Goal: Transaction & Acquisition: Purchase product/service

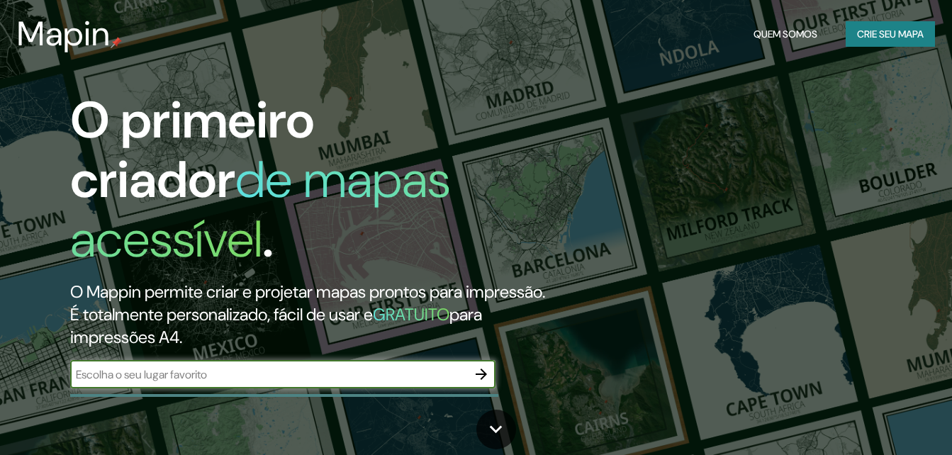
click at [353, 366] on input "text" at bounding box center [268, 374] width 397 height 16
type input "chapeco"
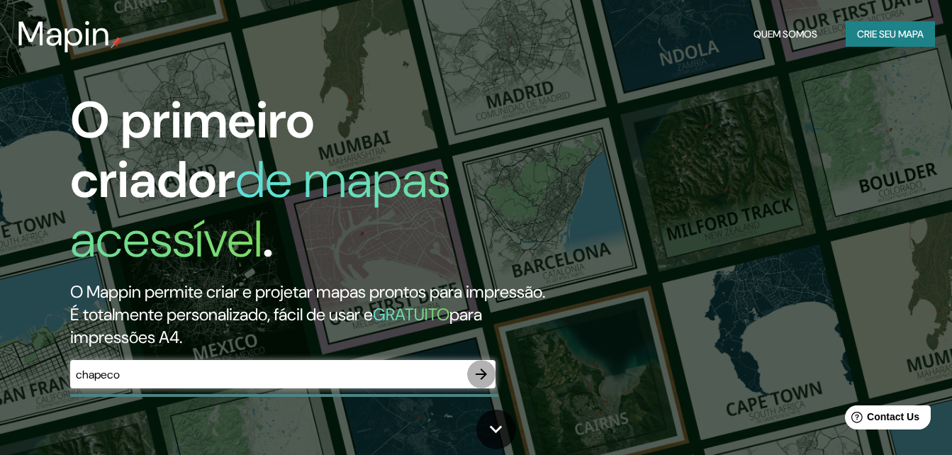
click at [481, 369] on icon "button" at bounding box center [481, 374] width 11 height 11
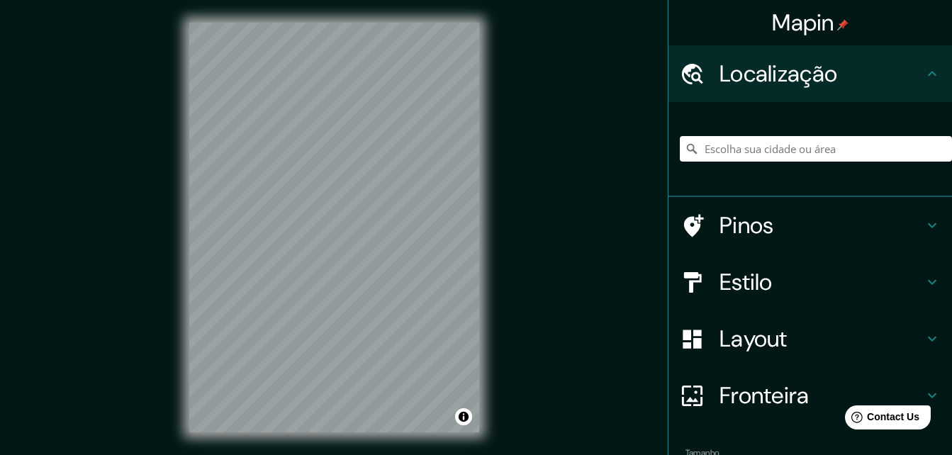
click at [767, 128] on div at bounding box center [816, 148] width 272 height 71
click at [768, 157] on input "Escolha sua cidade ou área" at bounding box center [816, 149] width 272 height 26
type input "Chapecó, Santa Catarina, Brasil"
click at [924, 227] on icon at bounding box center [931, 225] width 17 height 17
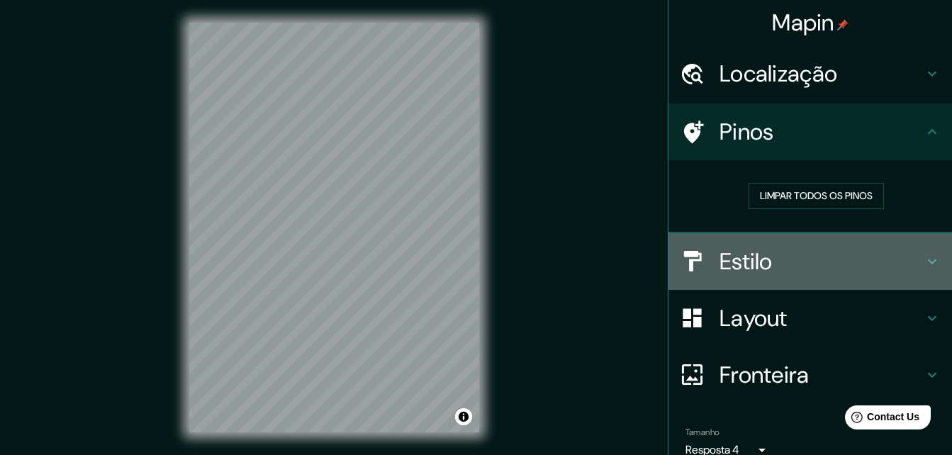
click at [923, 254] on icon at bounding box center [931, 261] width 17 height 17
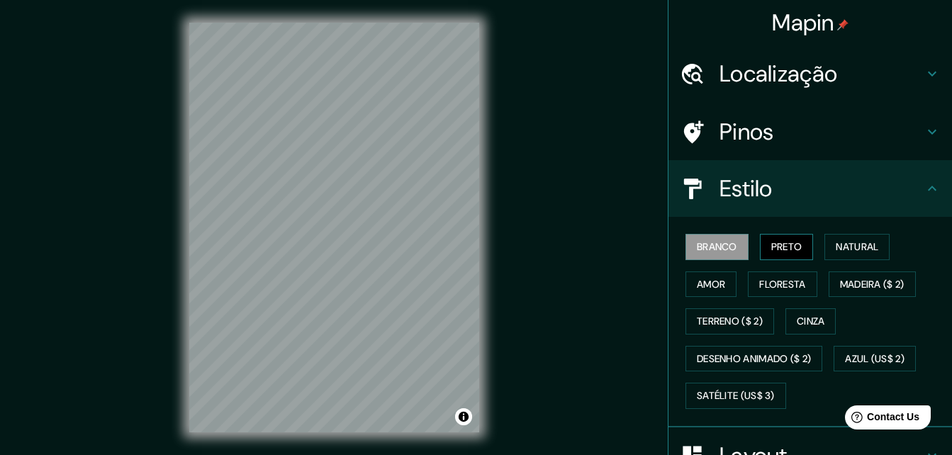
click at [771, 245] on font "Preto" at bounding box center [786, 247] width 31 height 18
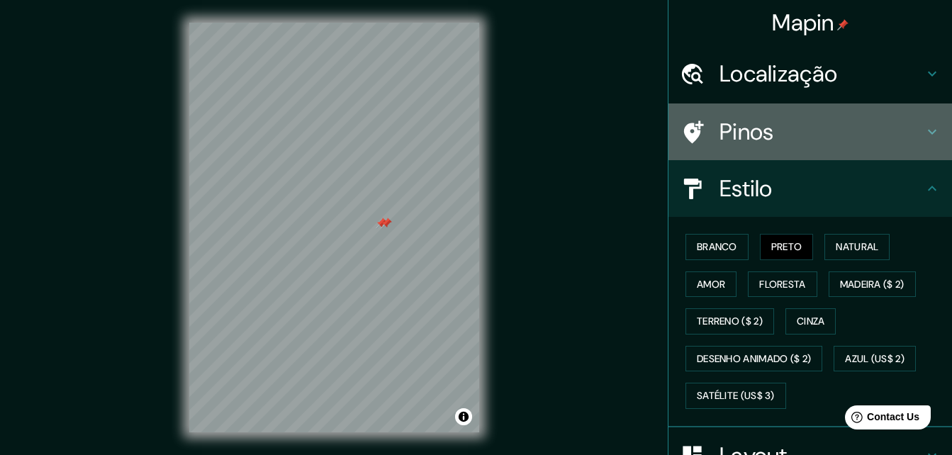
click at [767, 147] on div "Pinos" at bounding box center [809, 131] width 283 height 57
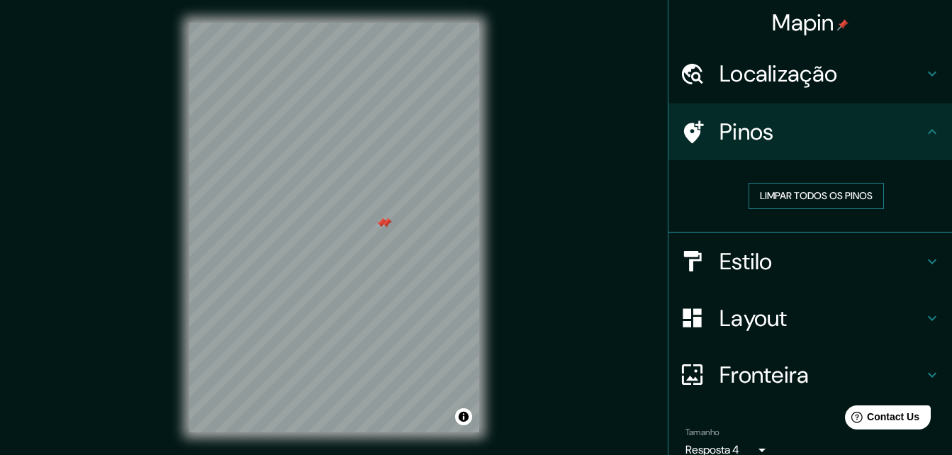
click at [775, 202] on font "Limpar todos os pinos" at bounding box center [816, 196] width 113 height 18
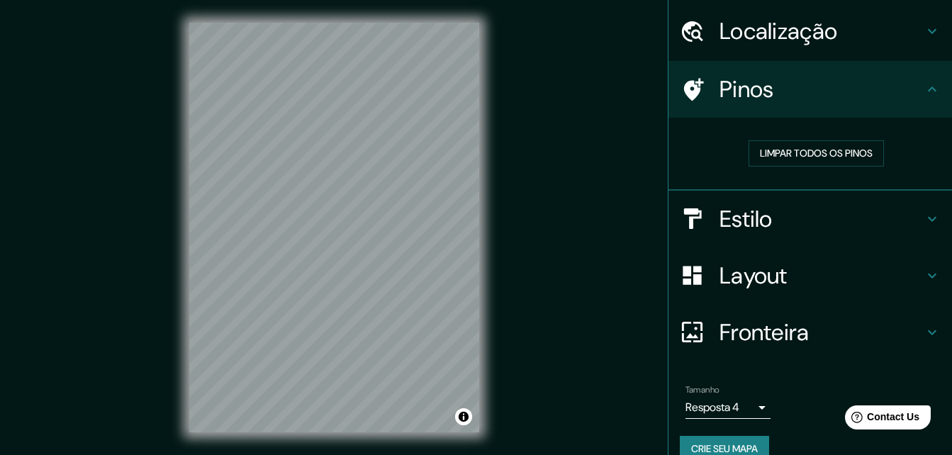
scroll to position [66, 0]
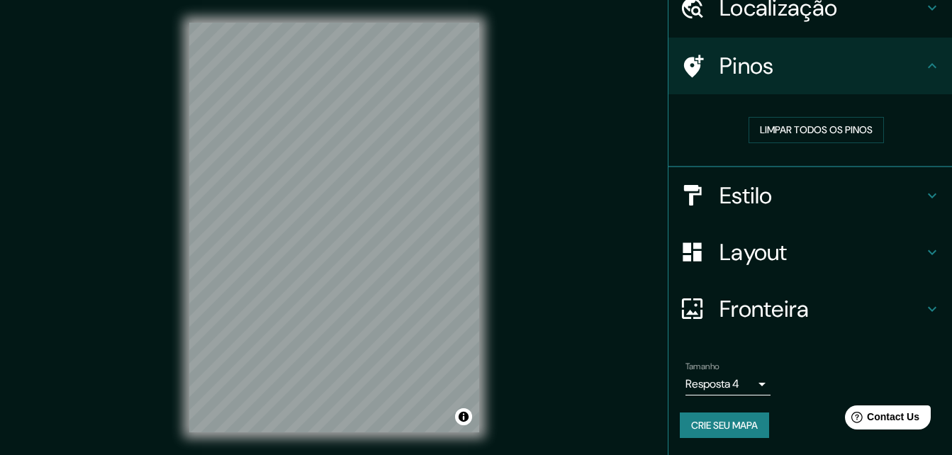
click at [923, 305] on icon at bounding box center [931, 308] width 17 height 17
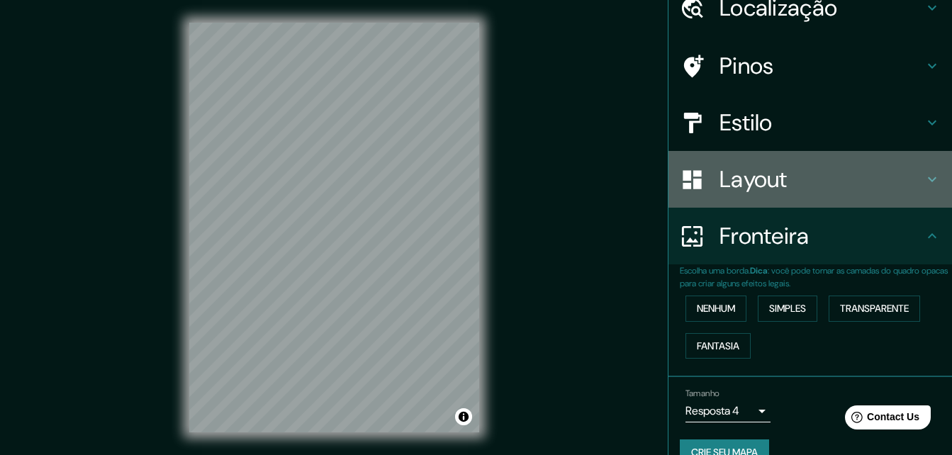
click at [930, 176] on div "Layout" at bounding box center [809, 179] width 283 height 57
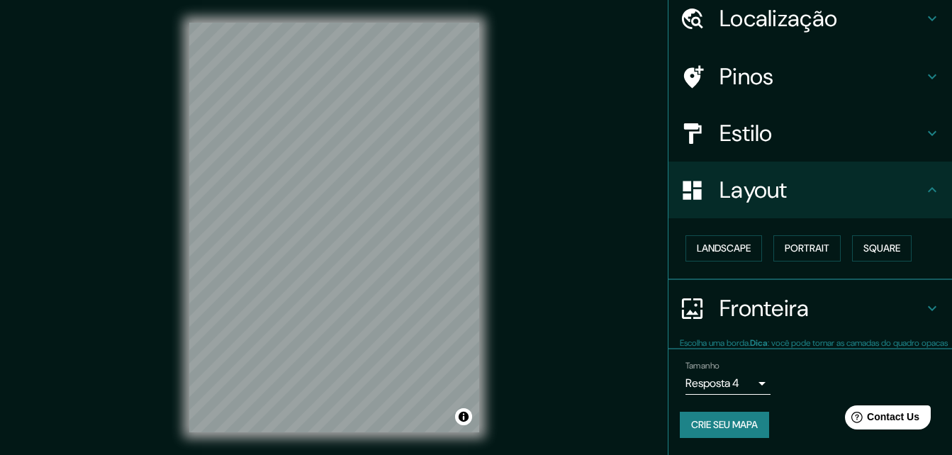
scroll to position [55, 0]
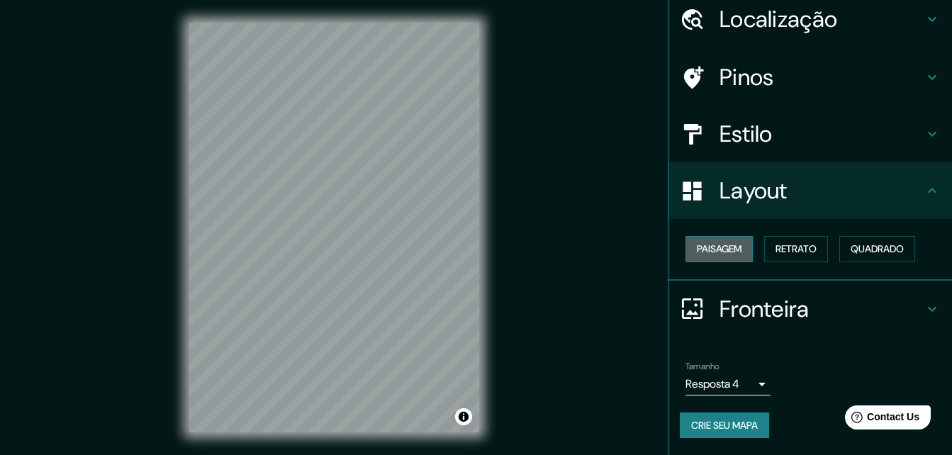
click at [714, 254] on font "Paisagem" at bounding box center [719, 249] width 45 height 18
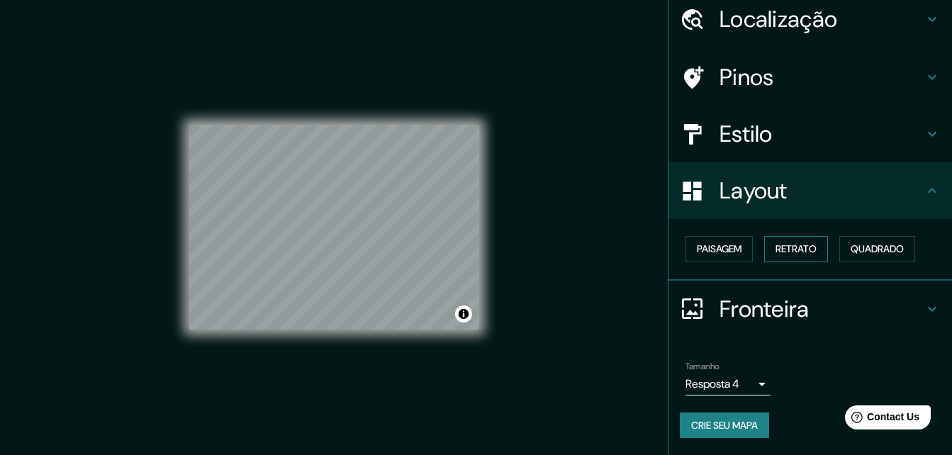
click at [801, 247] on font "Retrato" at bounding box center [795, 249] width 41 height 18
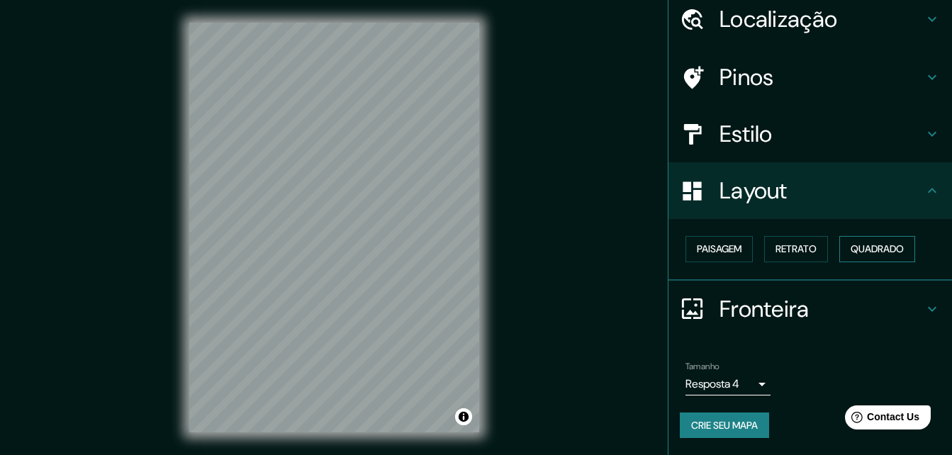
click at [895, 246] on font "Quadrado" at bounding box center [876, 249] width 53 height 18
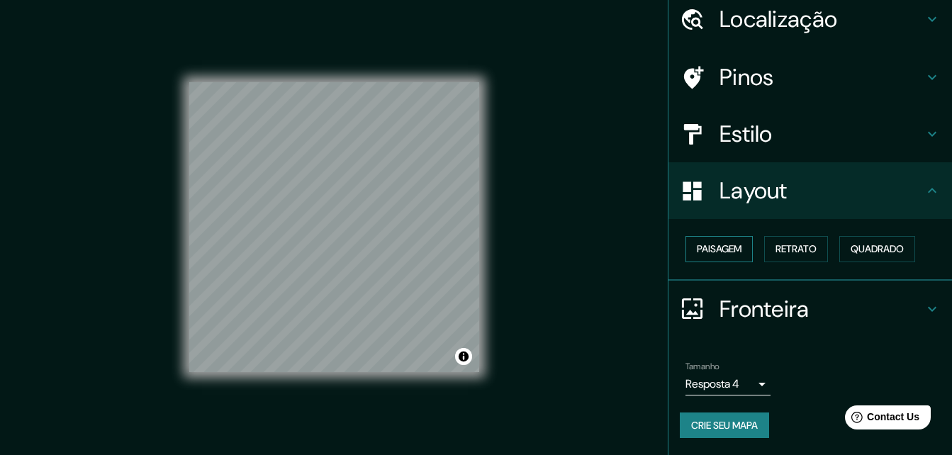
click at [702, 255] on font "Paisagem" at bounding box center [719, 249] width 45 height 18
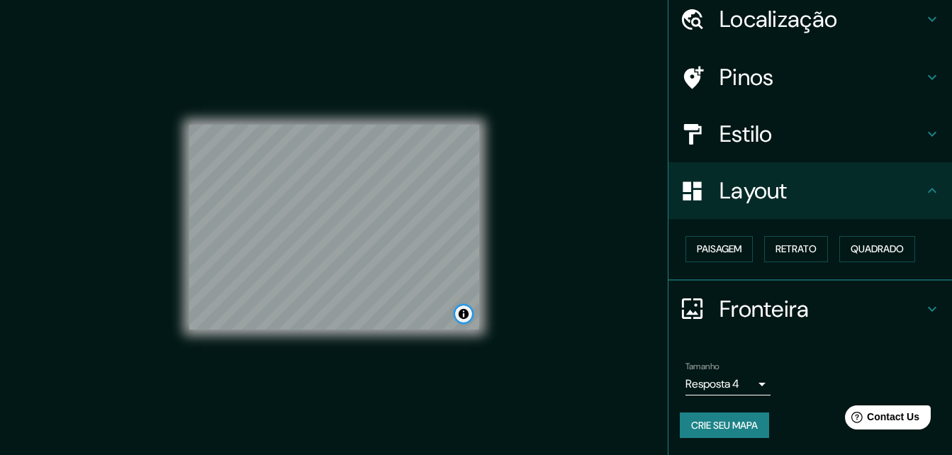
click at [463, 314] on button "Alternar atribuição" at bounding box center [463, 313] width 17 height 17
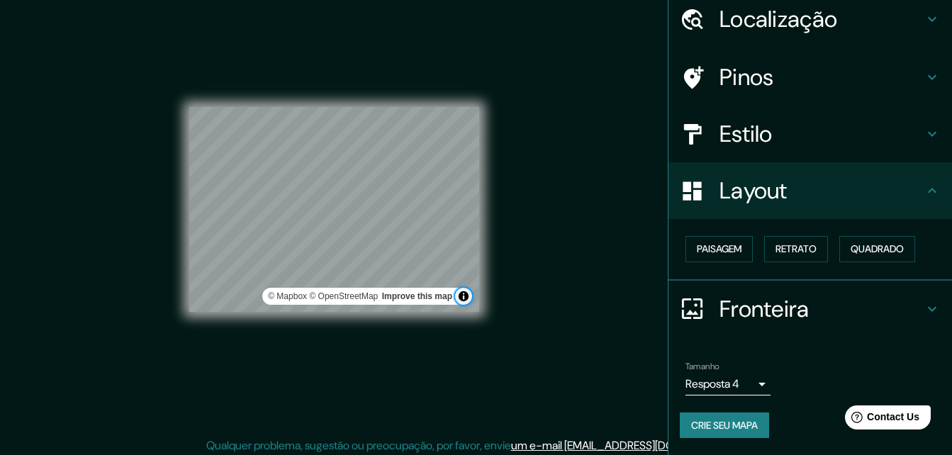
scroll to position [23, 0]
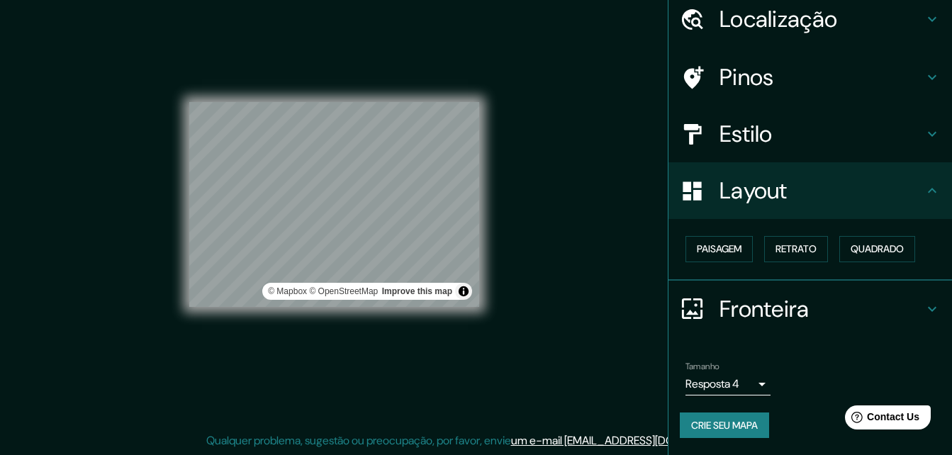
click at [923, 308] on icon at bounding box center [931, 308] width 17 height 17
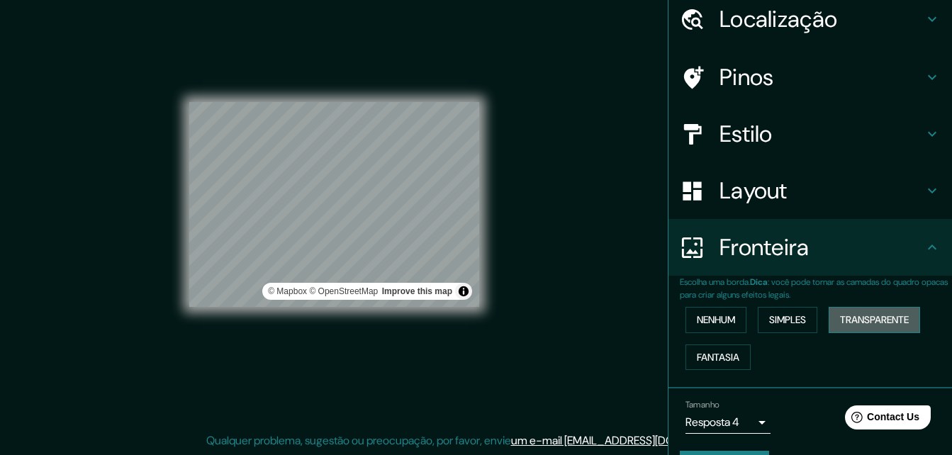
click at [863, 321] on font "Transparente" at bounding box center [874, 320] width 69 height 18
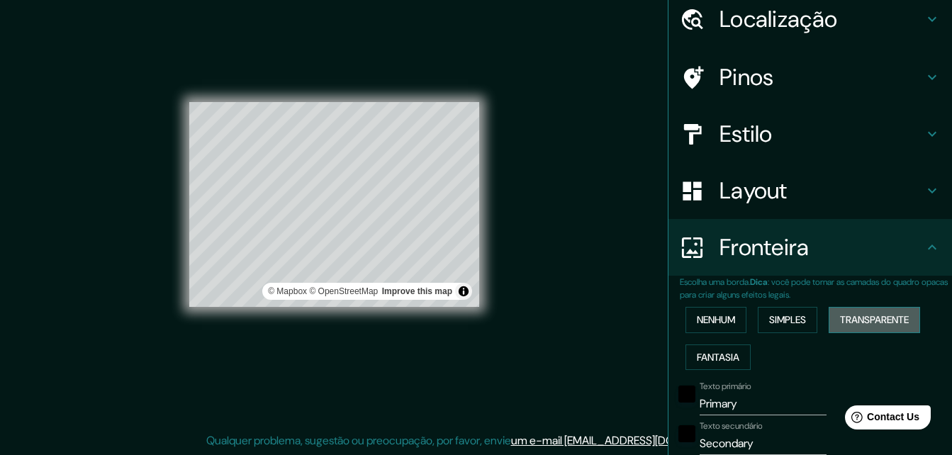
click at [863, 321] on font "Transparente" at bounding box center [874, 320] width 69 height 18
type input "196"
type input "33"
click at [797, 324] on font "Simples" at bounding box center [787, 320] width 37 height 18
click at [716, 320] on font "Nenhum" at bounding box center [716, 320] width 38 height 18
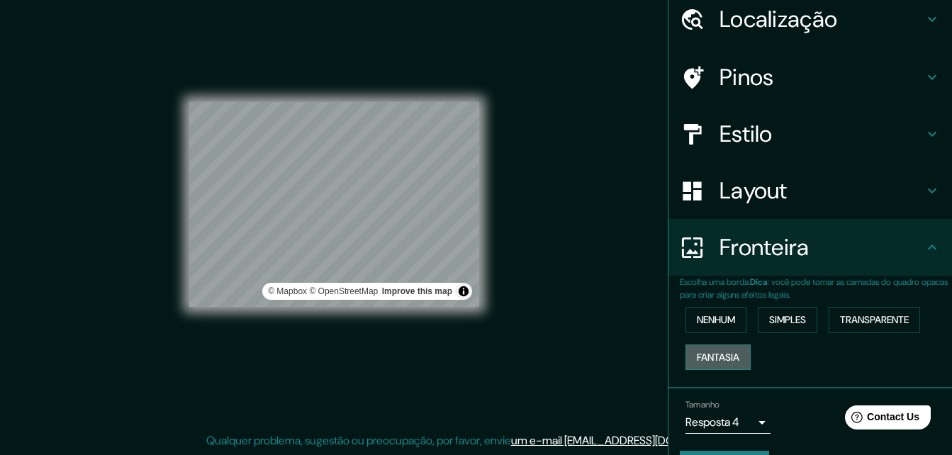
click at [726, 354] on font "Fantasia" at bounding box center [718, 358] width 43 height 18
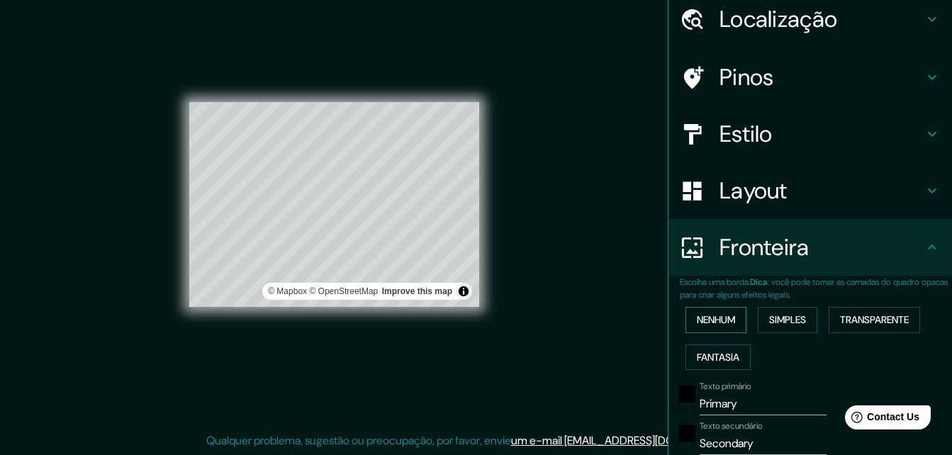
click at [716, 321] on font "Nenhum" at bounding box center [716, 320] width 38 height 18
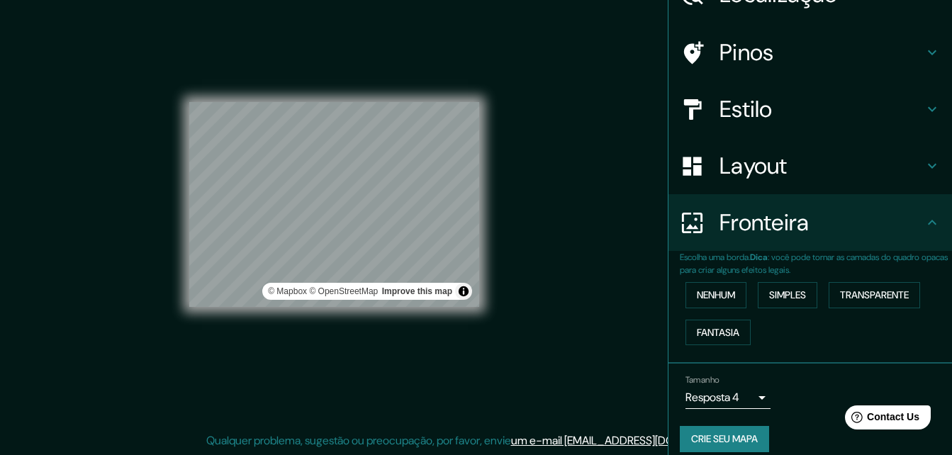
scroll to position [94, 0]
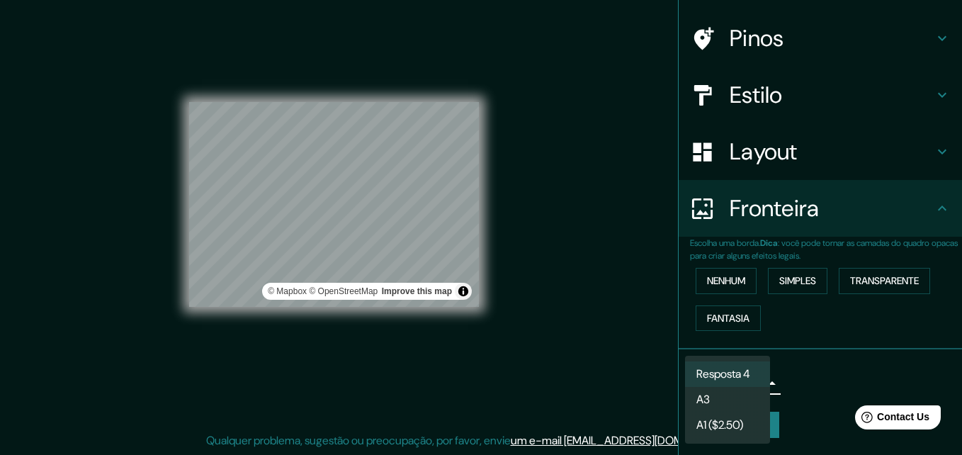
click at [746, 381] on body "Mapin Localização Chapecó, Santa Catarina, Brasil Chapecó Santa Catarina, Brasi…" at bounding box center [481, 204] width 962 height 455
click at [744, 392] on li "A3" at bounding box center [727, 400] width 85 height 26
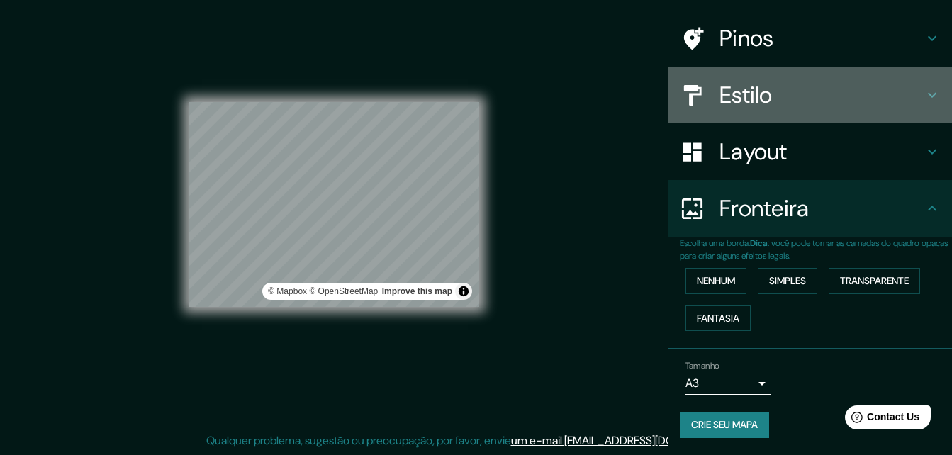
click at [923, 92] on icon at bounding box center [931, 94] width 17 height 17
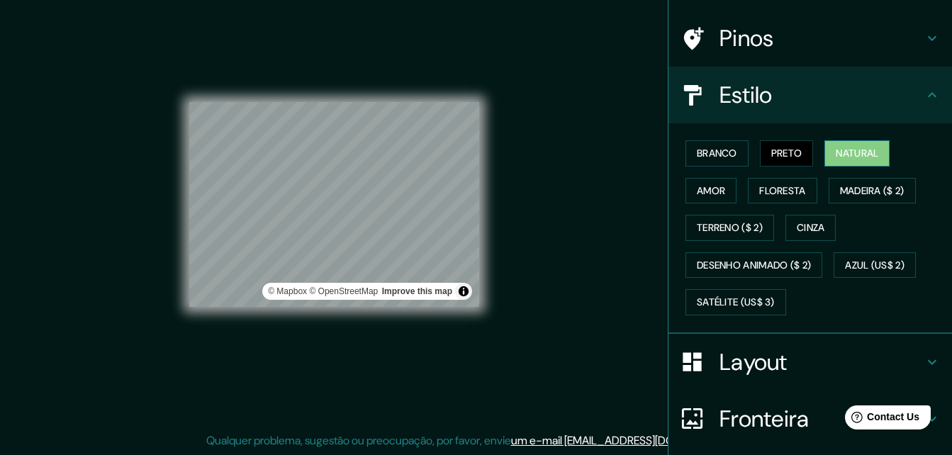
click at [857, 153] on font "Natural" at bounding box center [857, 154] width 43 height 18
click at [701, 185] on font "Amor" at bounding box center [711, 191] width 28 height 18
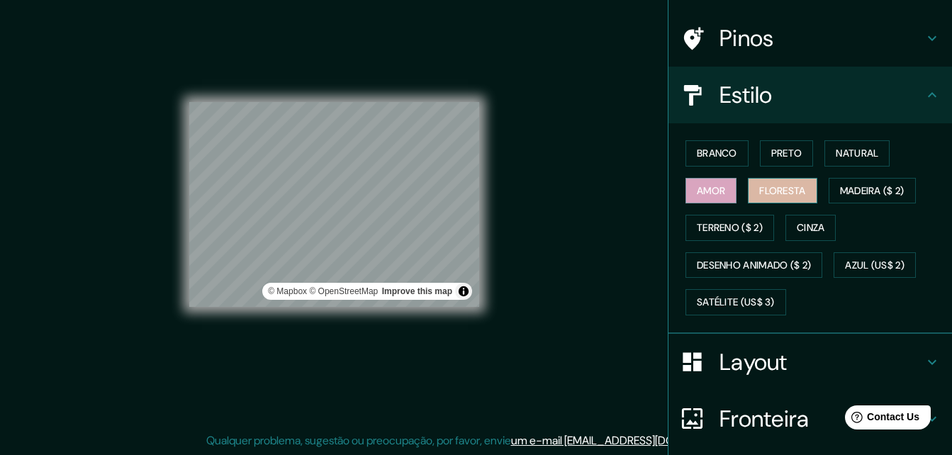
click at [788, 185] on font "Floresta" at bounding box center [782, 191] width 46 height 18
click at [931, 96] on div "Estilo" at bounding box center [809, 95] width 283 height 57
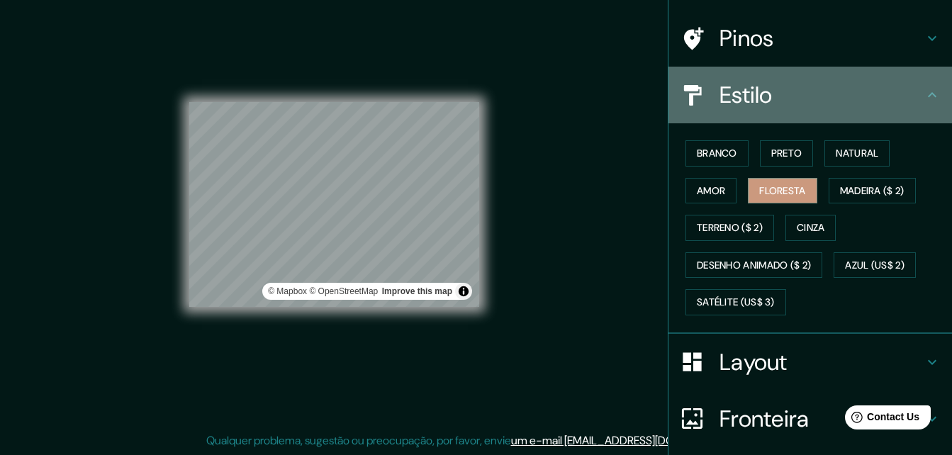
click at [923, 90] on icon at bounding box center [931, 94] width 17 height 17
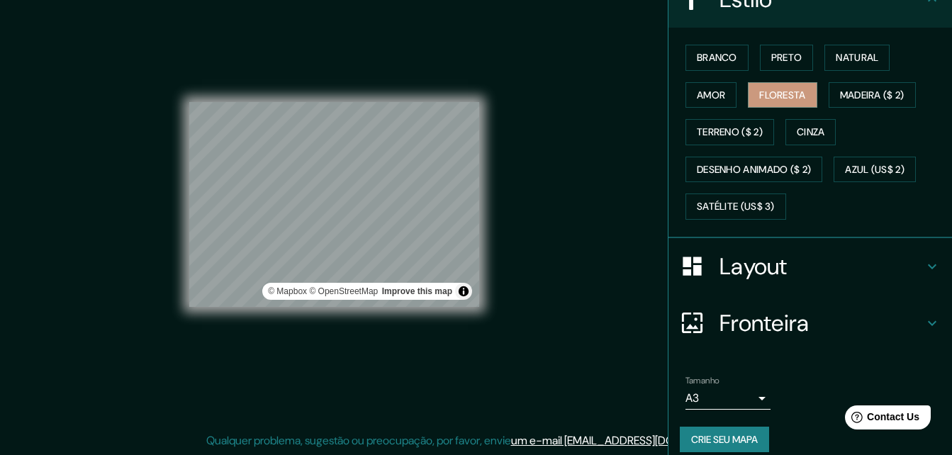
scroll to position [203, 0]
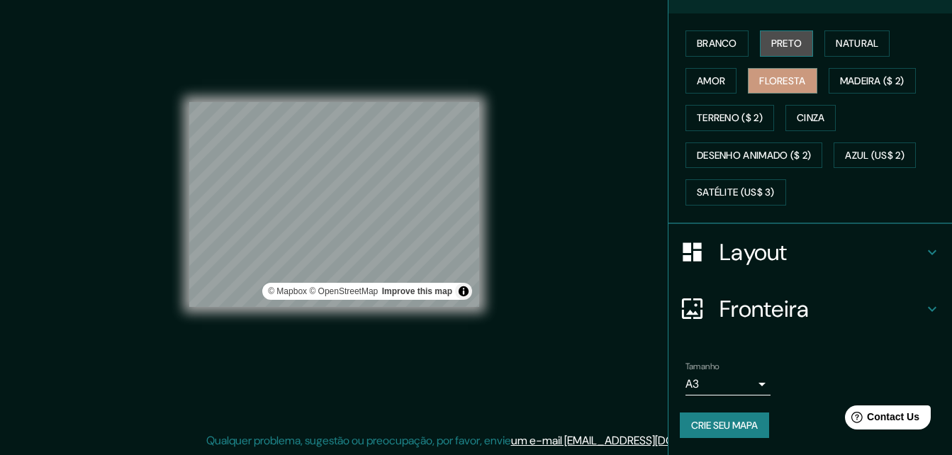
click at [776, 35] on font "Preto" at bounding box center [786, 44] width 31 height 18
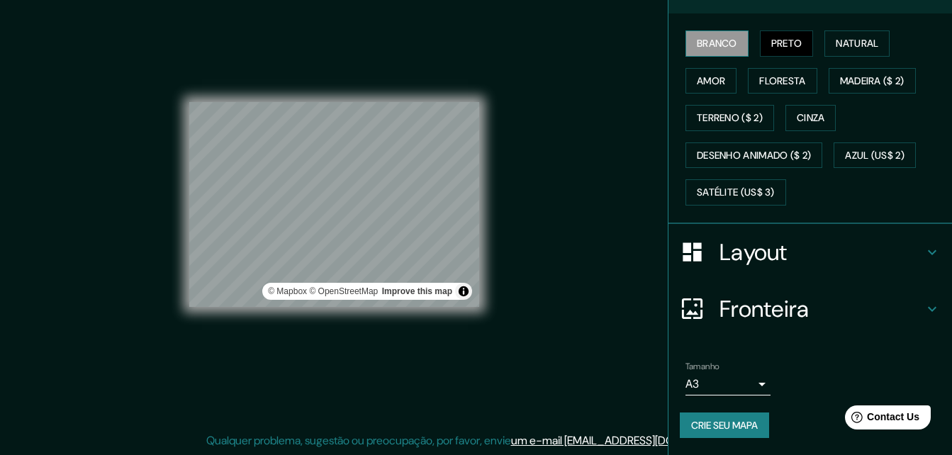
click at [716, 49] on font "Branco" at bounding box center [717, 44] width 40 height 18
click at [366, 183] on div at bounding box center [364, 180] width 11 height 11
click at [466, 288] on button "Alternar atribuição" at bounding box center [463, 291] width 17 height 17
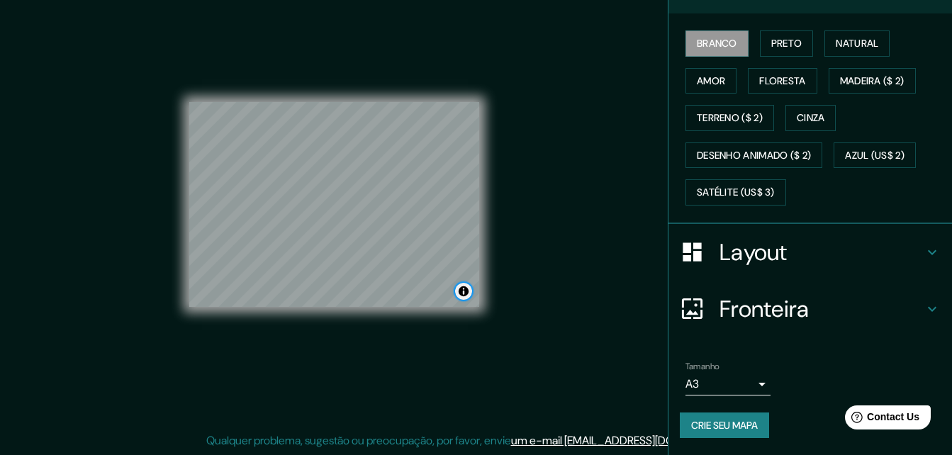
click at [465, 290] on button "Alternar atribuição" at bounding box center [463, 291] width 17 height 17
click at [421, 298] on div "© Mapbox © OpenStreetMap Improve this map" at bounding box center [360, 291] width 184 height 14
click at [427, 288] on link "Improve this map" at bounding box center [417, 291] width 70 height 10
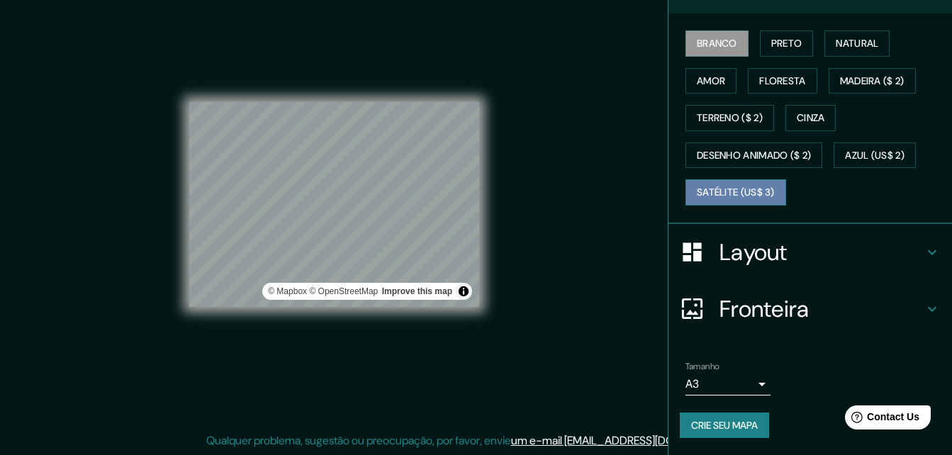
click at [718, 195] on font "Satélite (US$ 3)" at bounding box center [736, 193] width 78 height 18
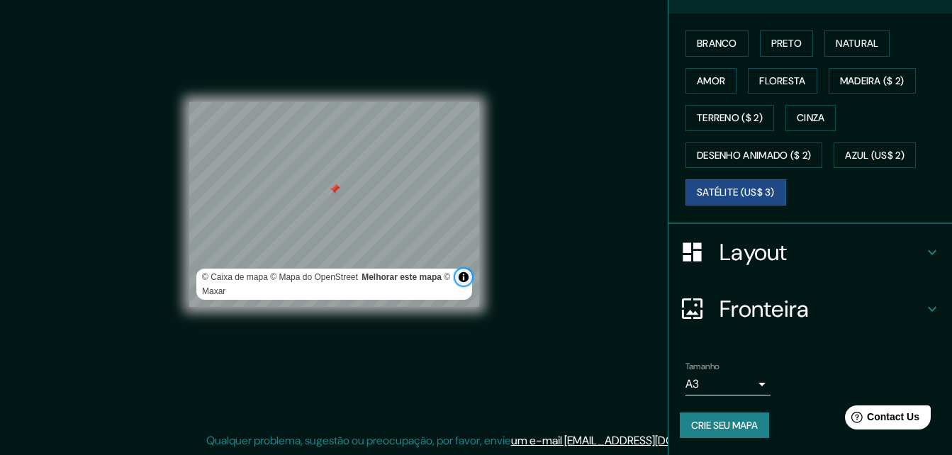
click at [462, 276] on button "Alternar atribuição" at bounding box center [463, 277] width 17 height 17
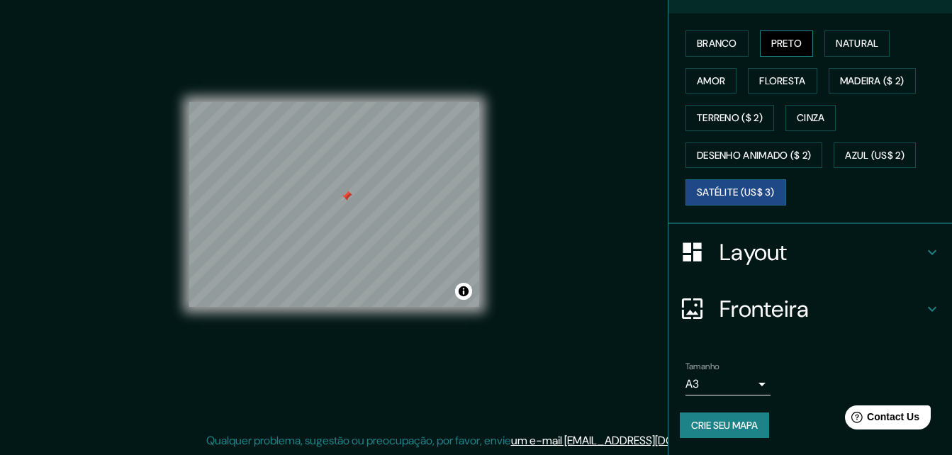
click at [773, 49] on font "Preto" at bounding box center [786, 44] width 31 height 18
click at [364, 205] on div at bounding box center [364, 199] width 11 height 11
click at [368, 198] on div at bounding box center [367, 198] width 11 height 11
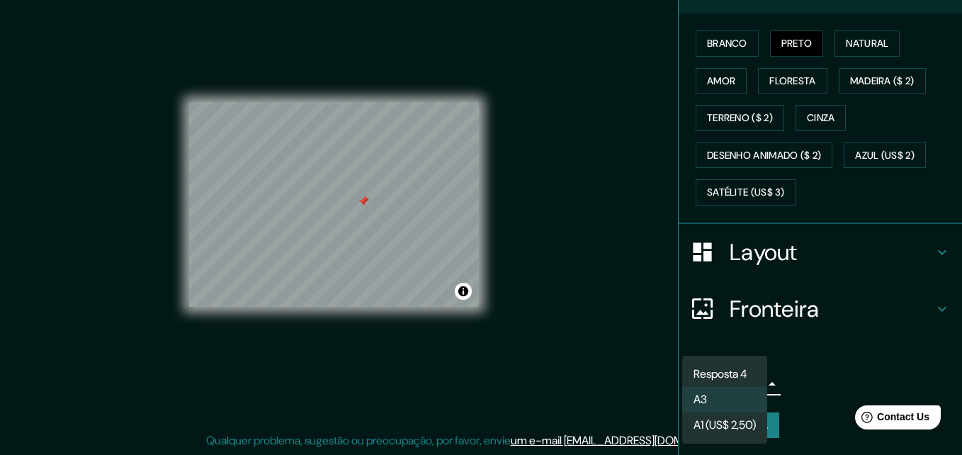
click at [752, 382] on body "Mapin Localização Chapecó, Santa Catarina, Brasil Chapecó Santa Catarina, Brasi…" at bounding box center [481, 204] width 962 height 455
click at [743, 424] on font "A1 (US$ 2,50)" at bounding box center [725, 425] width 62 height 17
click at [745, 383] on body "Mapin Localização Chapecó, Santa Catarina, Brasil Chapecó Santa Catarina, Brasi…" at bounding box center [481, 204] width 962 height 455
click at [735, 398] on li "A3" at bounding box center [725, 400] width 86 height 26
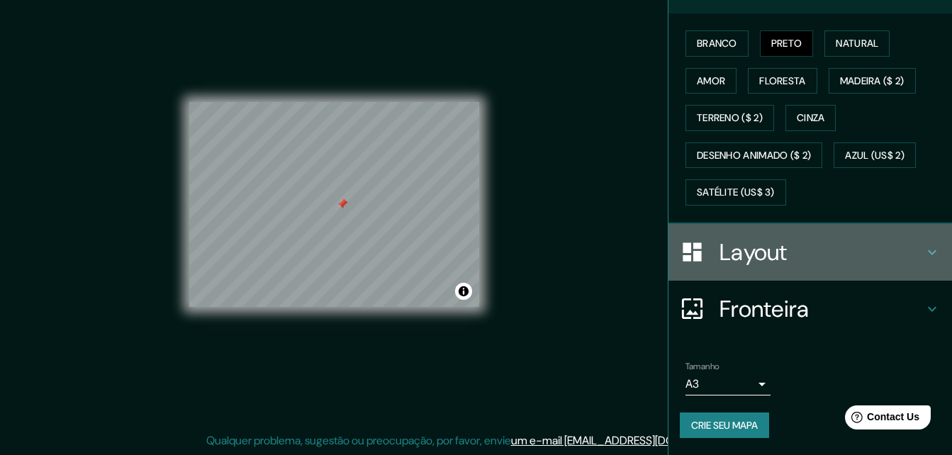
click at [908, 244] on h4 "Layout" at bounding box center [821, 252] width 204 height 28
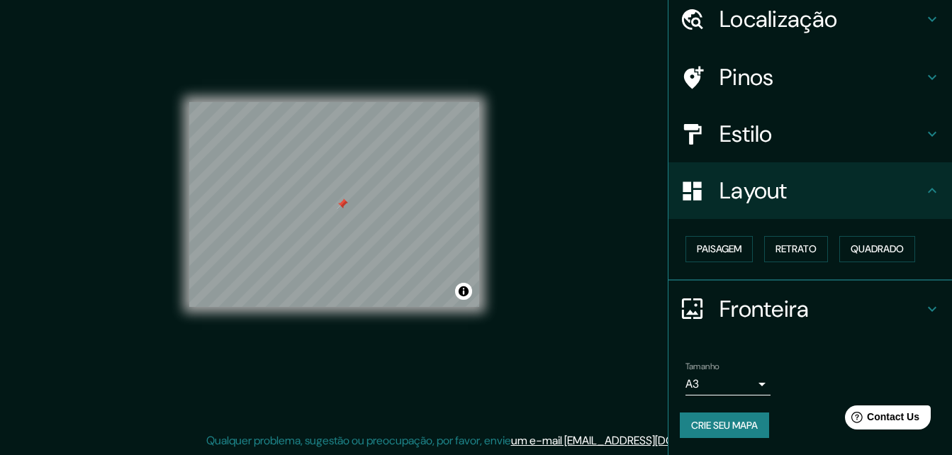
scroll to position [55, 0]
click at [782, 252] on font "Retrato" at bounding box center [795, 249] width 41 height 18
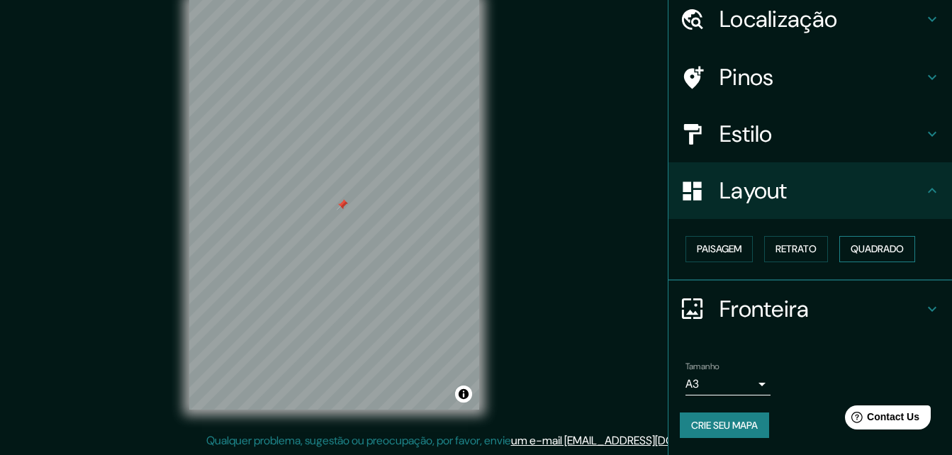
click at [859, 250] on font "Quadrado" at bounding box center [876, 249] width 53 height 18
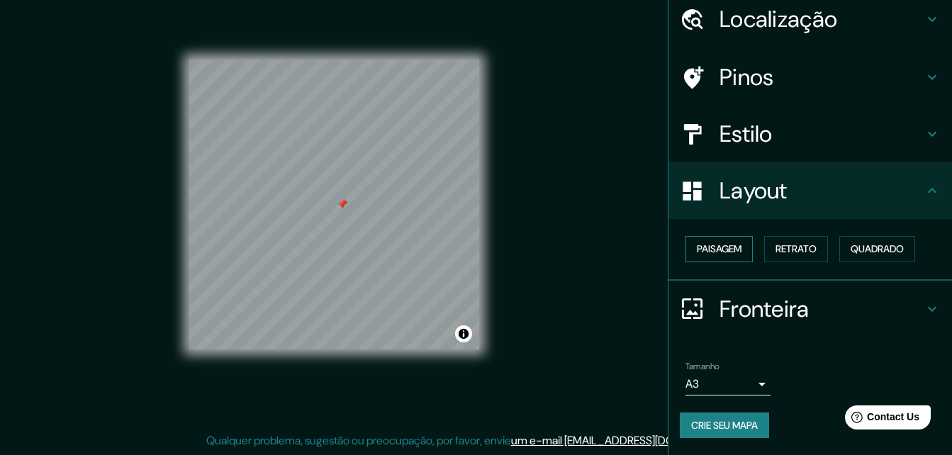
click at [739, 257] on button "Paisagem" at bounding box center [718, 249] width 67 height 26
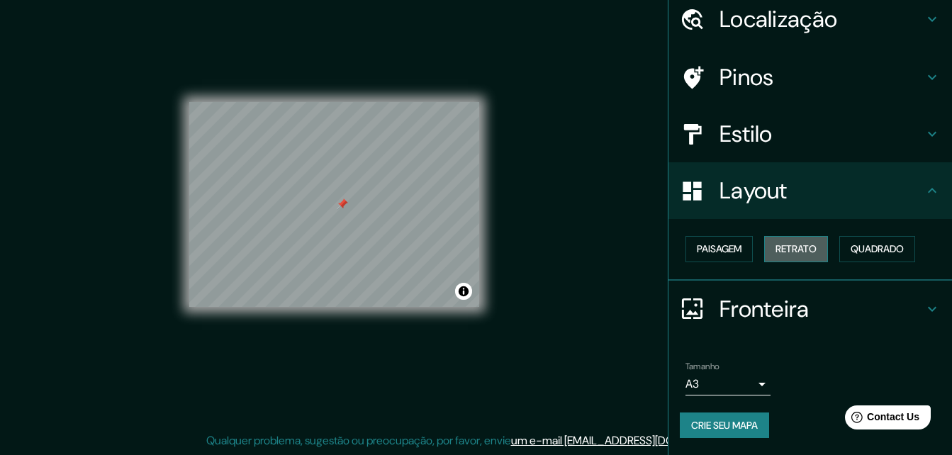
click at [780, 249] on font "Retrato" at bounding box center [795, 249] width 41 height 18
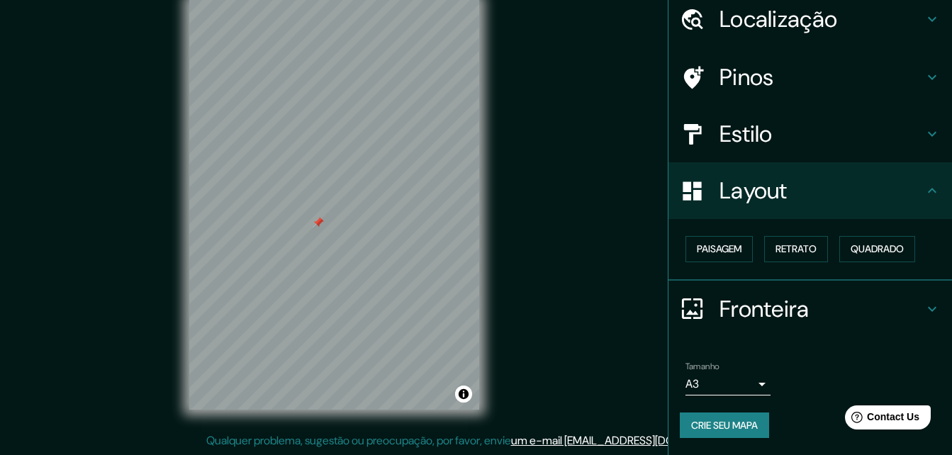
click at [750, 383] on body "Mapin Localização Chapecó, Santa Catarina, Brasil Chapecó Santa Catarina, Brasi…" at bounding box center [476, 204] width 952 height 455
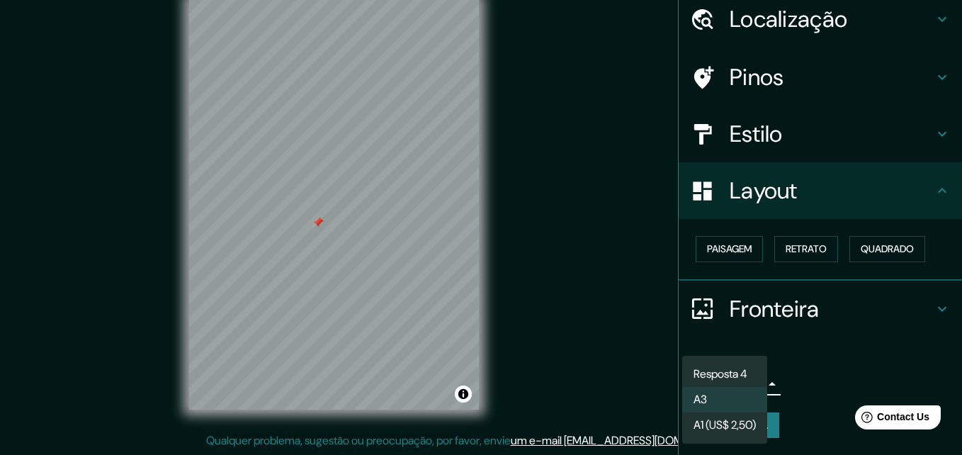
click at [745, 376] on font "Resposta 4" at bounding box center [721, 374] width 54 height 17
click at [746, 381] on body "Mapin Localização Chapecó, Santa Catarina, Brasil Chapecó Santa Catarina, Brasi…" at bounding box center [481, 204] width 962 height 455
click at [738, 398] on li "A3" at bounding box center [724, 400] width 85 height 26
type input "a4"
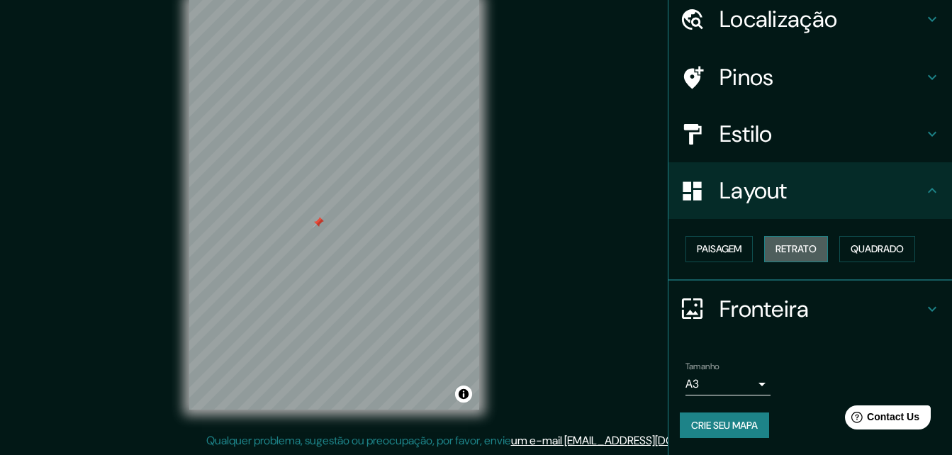
click at [804, 248] on font "Retrato" at bounding box center [795, 249] width 41 height 18
click at [865, 244] on font "Quadrado" at bounding box center [876, 249] width 53 height 18
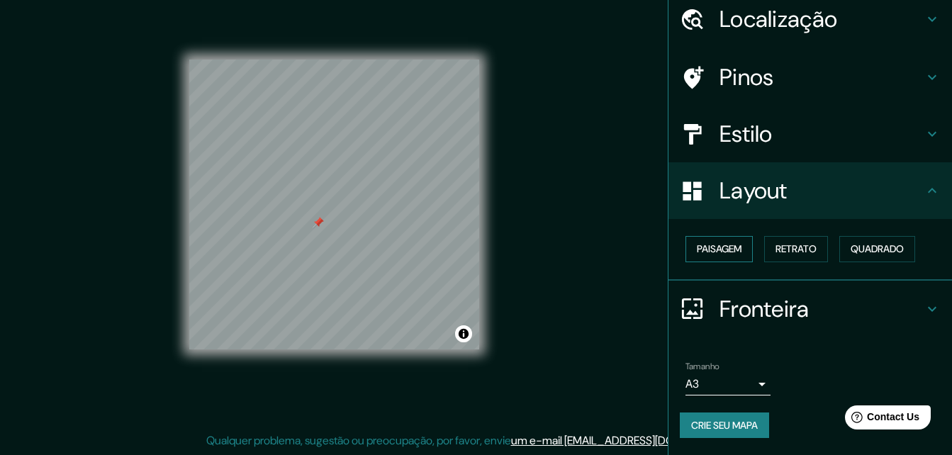
click at [725, 244] on font "Paisagem" at bounding box center [719, 249] width 45 height 18
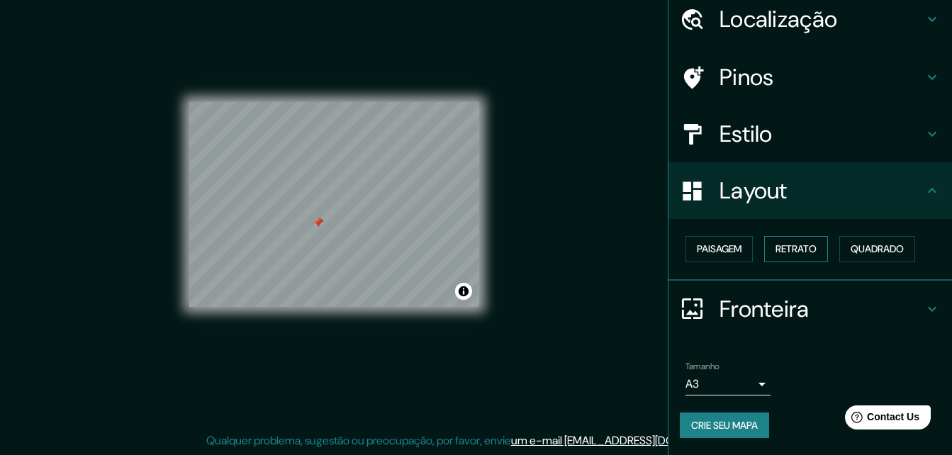
click at [780, 244] on font "Retrato" at bounding box center [795, 249] width 41 height 18
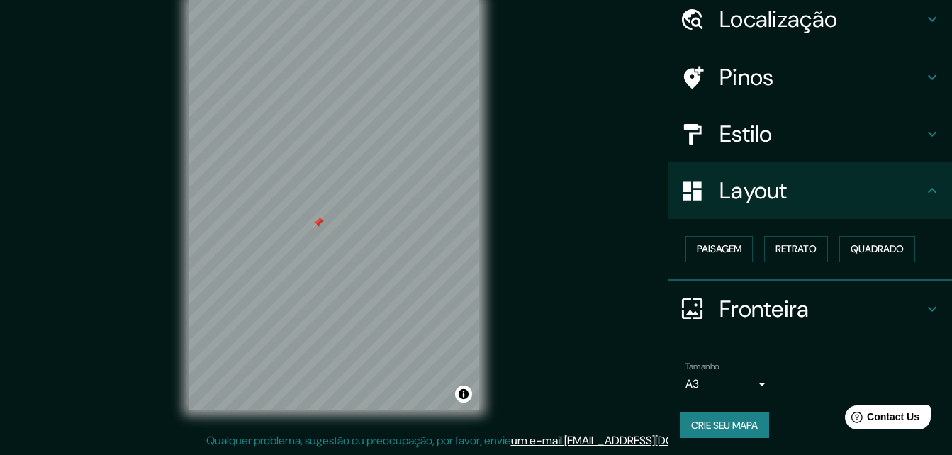
click at [718, 429] on font "Crie seu mapa" at bounding box center [724, 426] width 67 height 18
click at [608, 192] on div "Mapin Localização Chapecó, Santa Catarina, Brasil Chapecó Santa Catarina, Brasi…" at bounding box center [476, 216] width 952 height 478
click at [718, 419] on font "Crie seu mapa" at bounding box center [724, 426] width 67 height 18
click at [746, 431] on font "Crie seu mapa" at bounding box center [724, 426] width 67 height 18
click at [748, 425] on div "Crie seu mapa" at bounding box center [810, 425] width 261 height 26
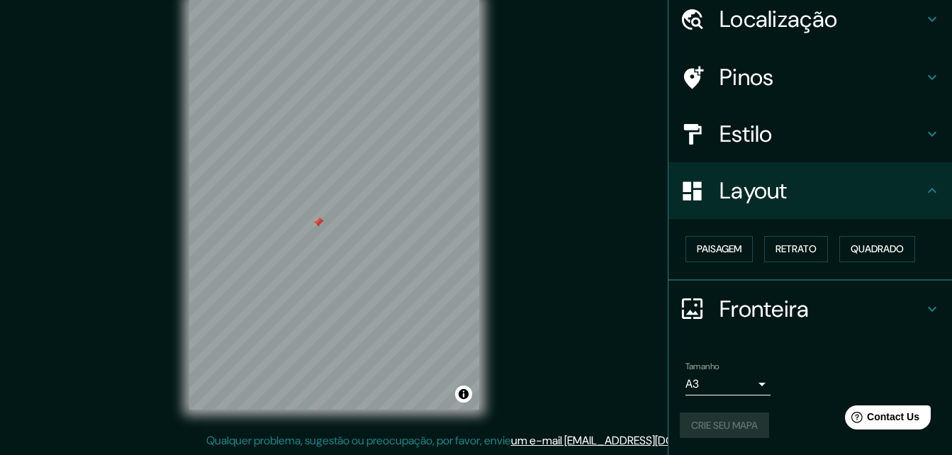
click at [814, 304] on h4 "Fronteira" at bounding box center [821, 309] width 204 height 28
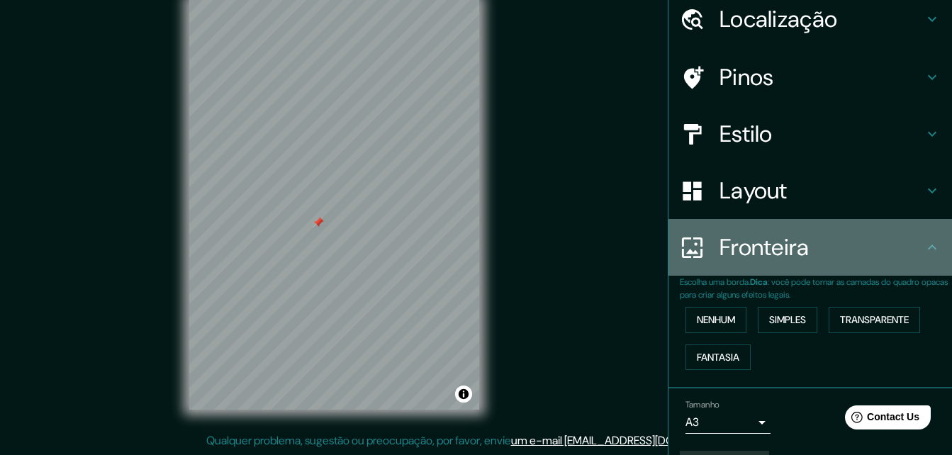
click at [829, 265] on div "Fronteira" at bounding box center [809, 247] width 283 height 57
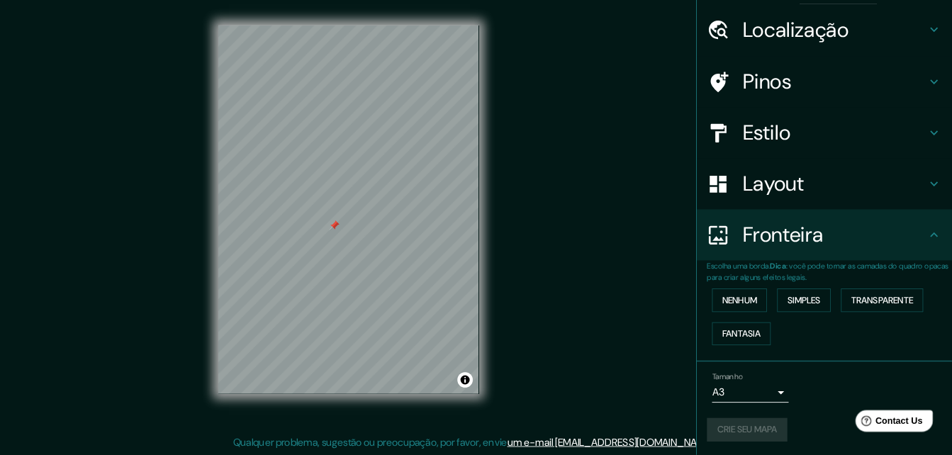
scroll to position [0, 0]
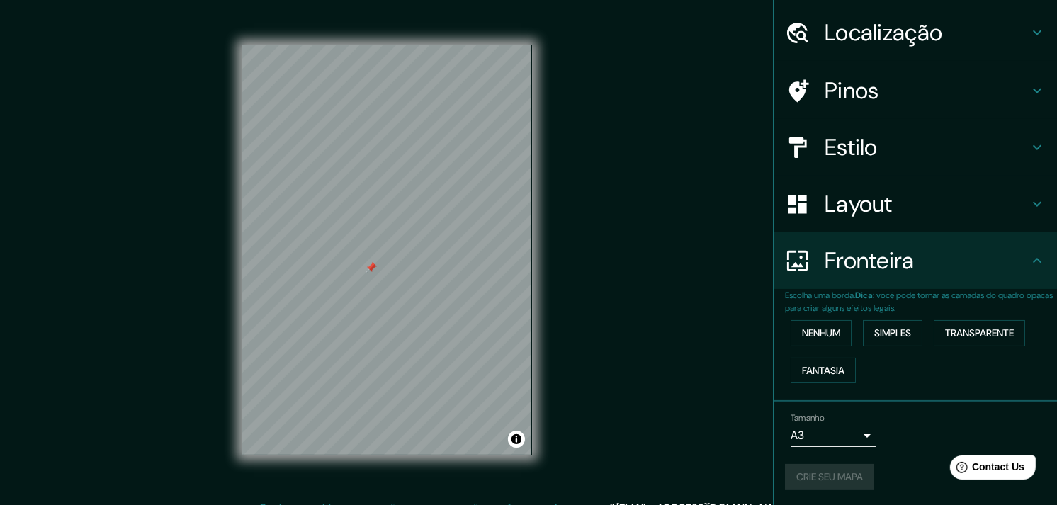
click at [675, 371] on div "Mapin Localização Chapecó, Santa Catarina, Brasil Chapecó Santa Catarina, Brasi…" at bounding box center [528, 261] width 1057 height 523
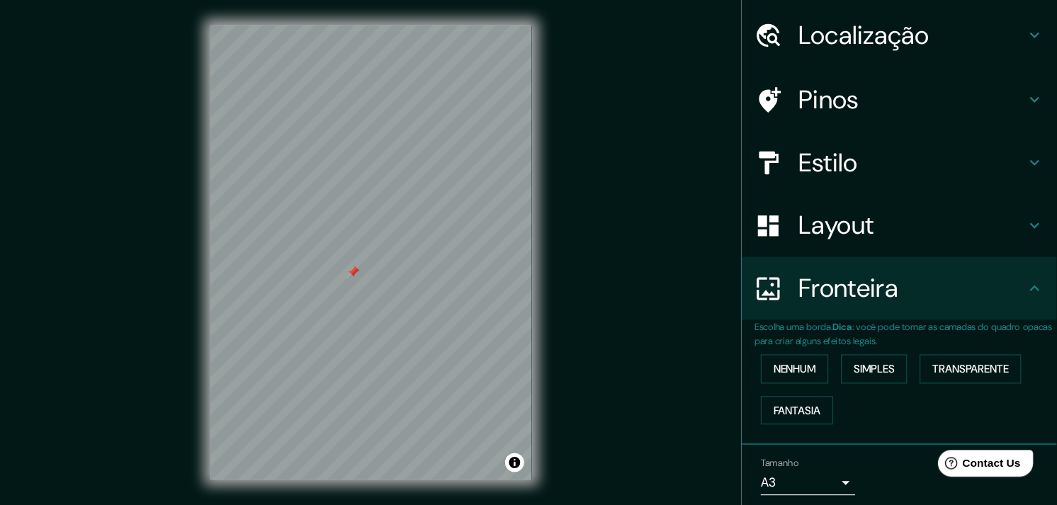
scroll to position [41, 0]
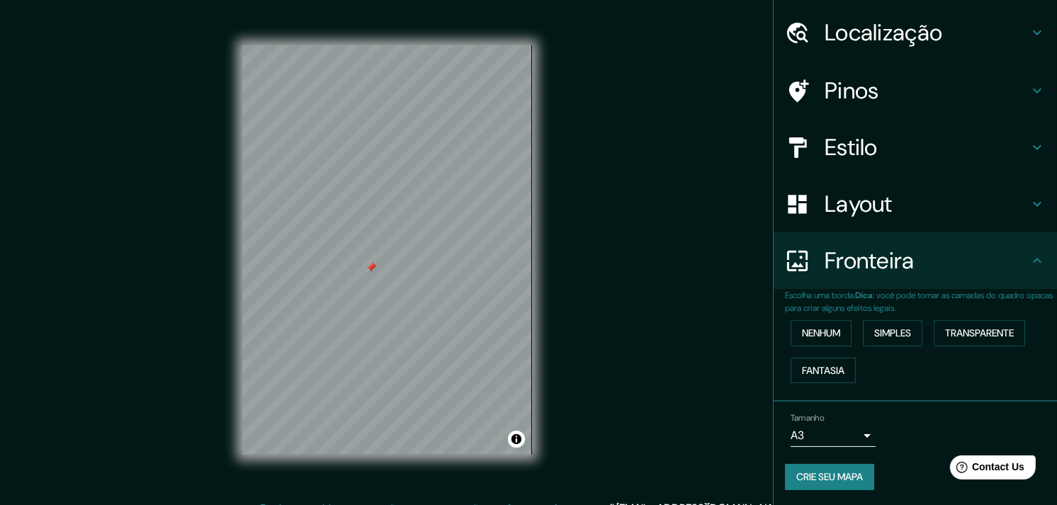
click at [721, 419] on div "Mapin Localização Chapecó, Santa Catarina, Brasil Chapecó Santa Catarina, Brasi…" at bounding box center [528, 261] width 1057 height 523
click at [811, 454] on font "Crie seu mapa" at bounding box center [830, 477] width 67 height 18
click at [711, 407] on div "Mapin Localização Chapecó, Santa Catarina, Brasil Chapecó Santa Catarina, Brasi…" at bounding box center [528, 261] width 1057 height 523
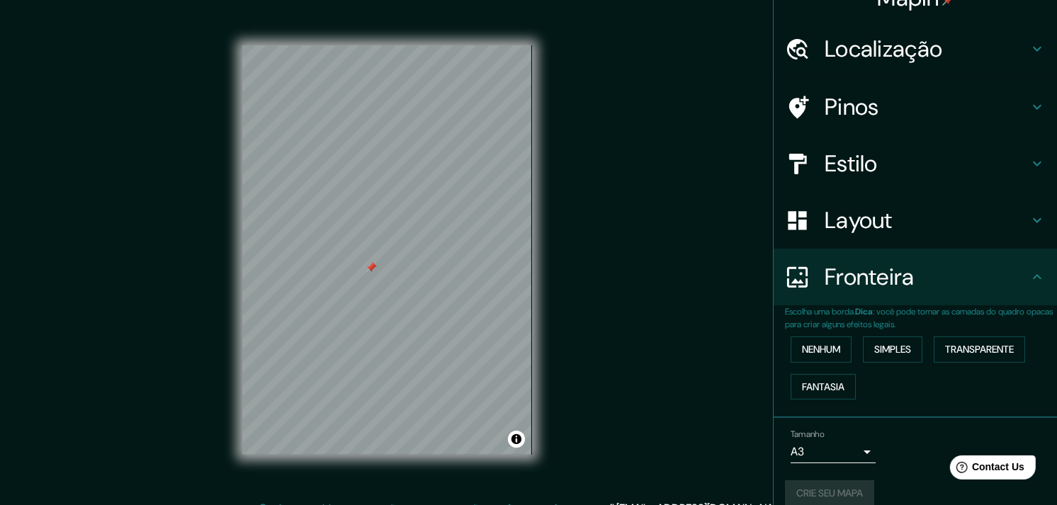
scroll to position [0, 0]
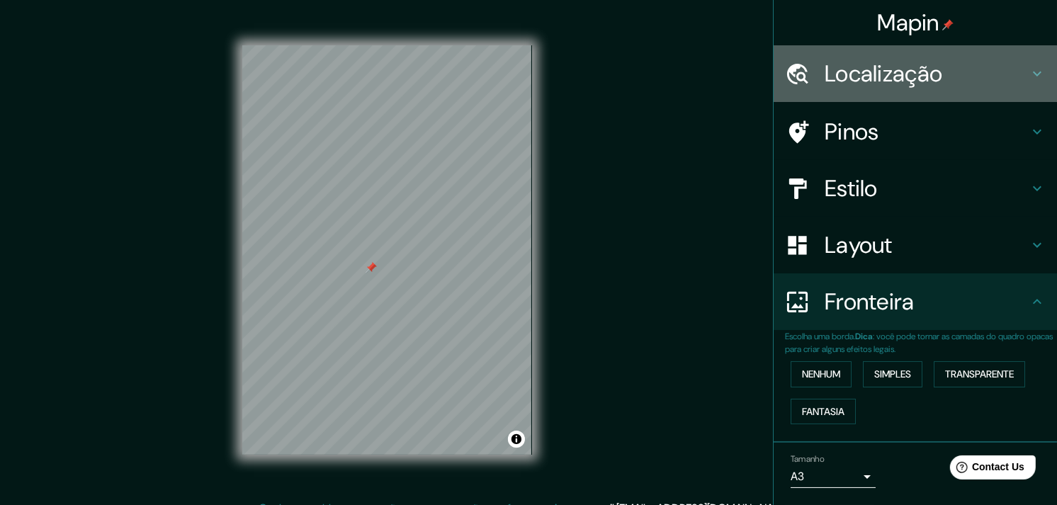
click at [951, 72] on h4 "Localização" at bounding box center [927, 74] width 204 height 28
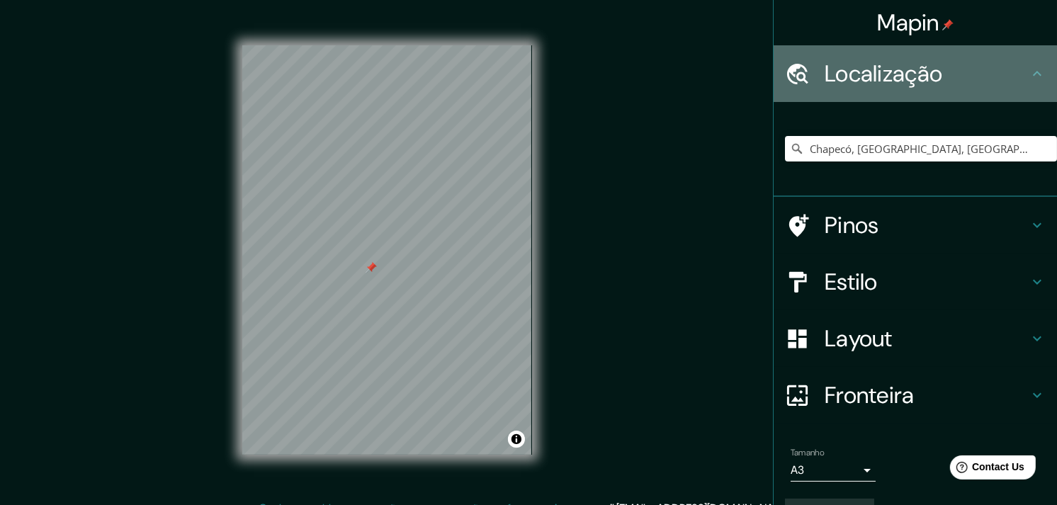
click at [951, 72] on h4 "Localização" at bounding box center [927, 74] width 204 height 28
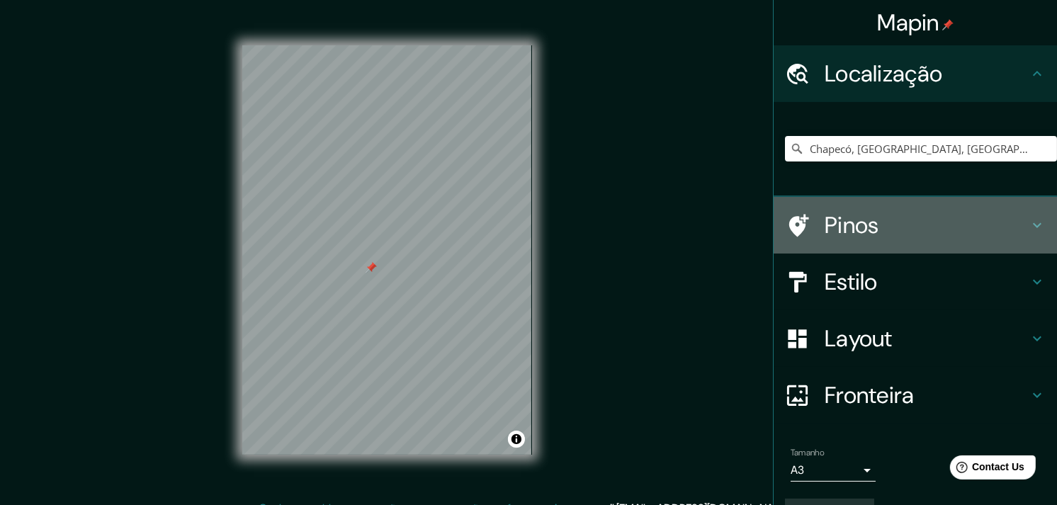
click at [951, 215] on h4 "Pinos" at bounding box center [927, 225] width 204 height 28
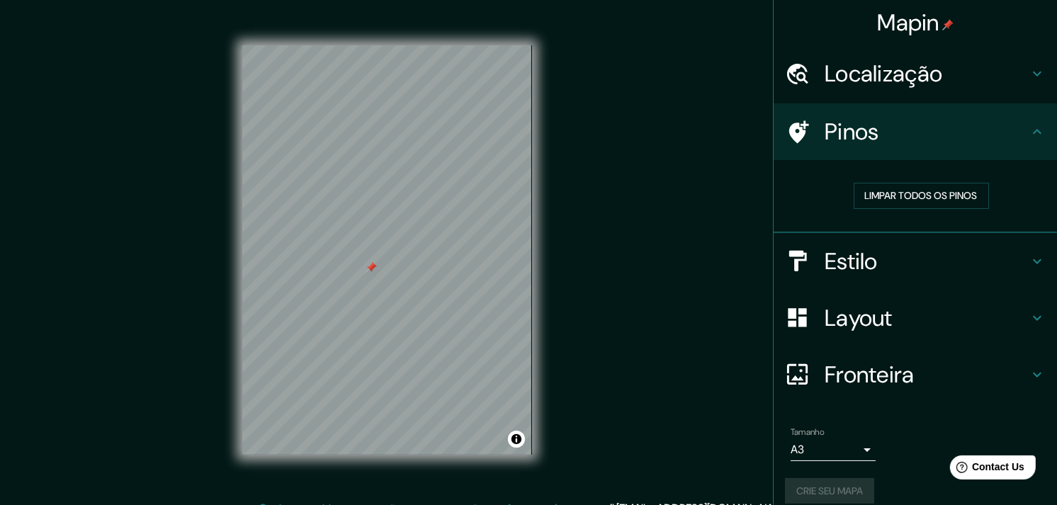
click at [951, 247] on h4 "Estilo" at bounding box center [927, 261] width 204 height 28
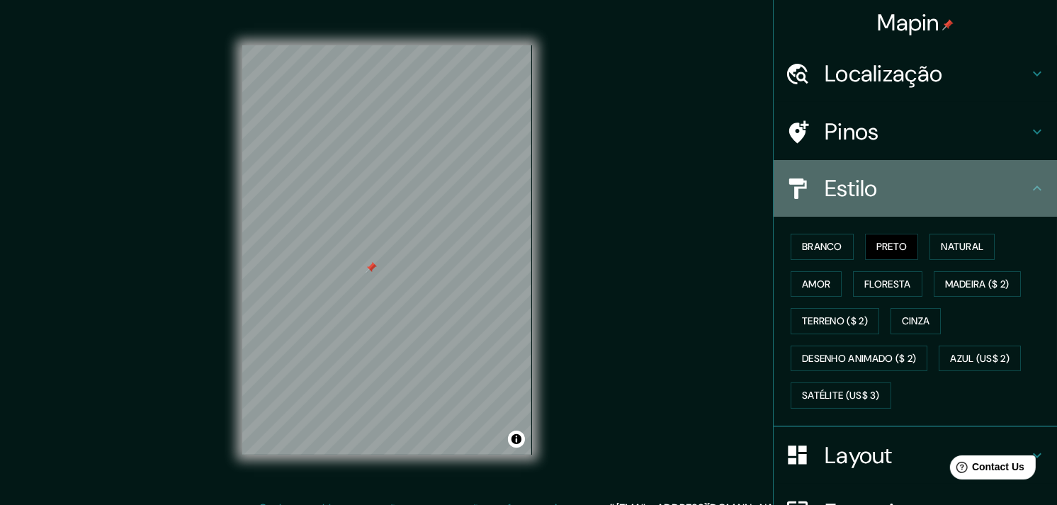
click at [951, 191] on icon at bounding box center [1037, 188] width 17 height 17
click at [951, 188] on icon at bounding box center [1037, 188] width 17 height 17
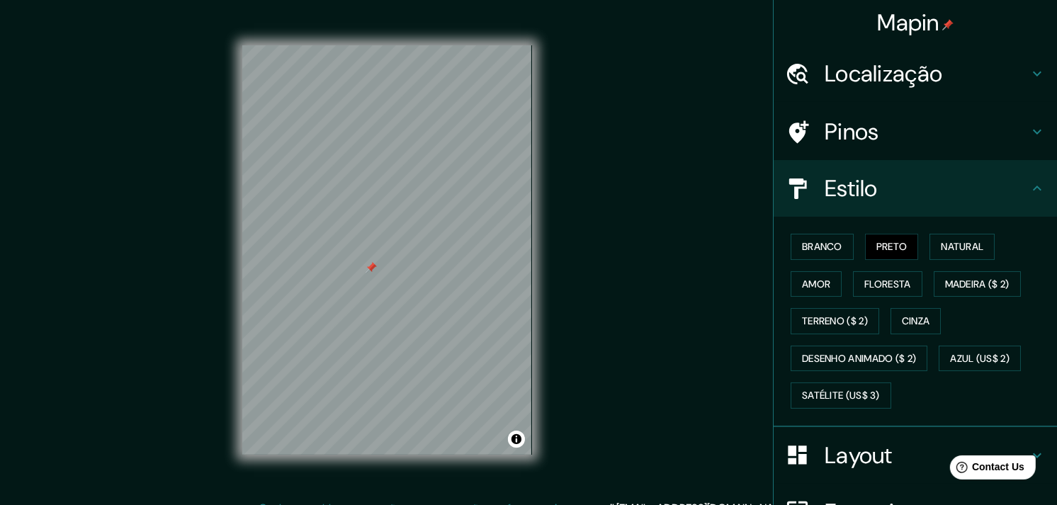
click at [727, 270] on div "Mapin Localização Chapecó, Santa Catarina, Brasil Chapecó Santa Catarina, Brasi…" at bounding box center [528, 261] width 1057 height 523
click at [951, 188] on icon at bounding box center [1037, 188] width 17 height 17
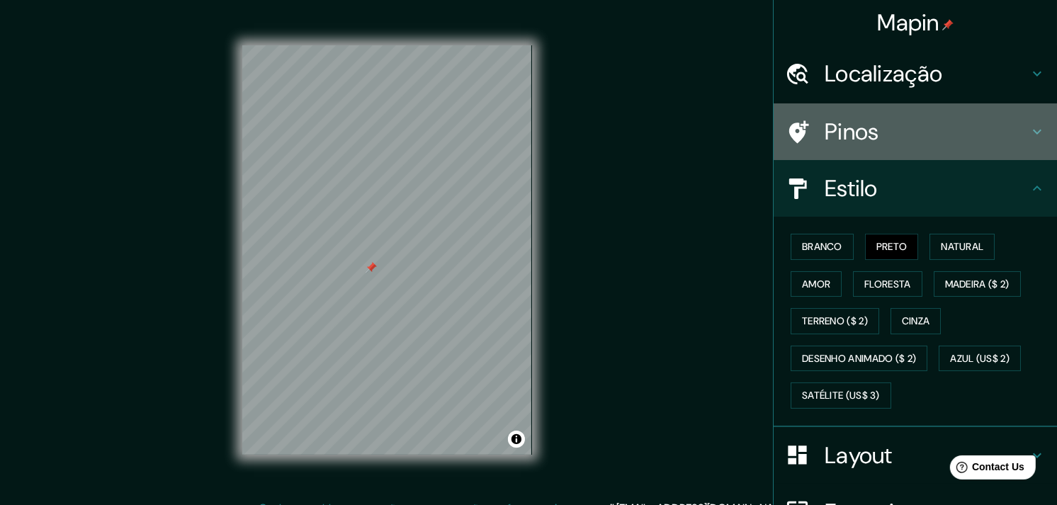
click at [951, 114] on div "Pinos" at bounding box center [915, 131] width 283 height 57
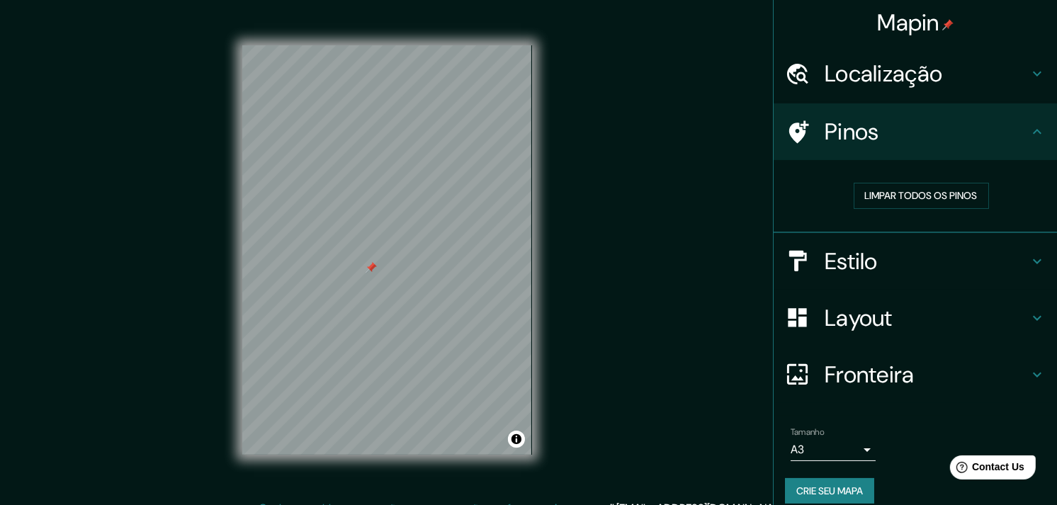
click at [951, 130] on icon at bounding box center [1037, 131] width 17 height 17
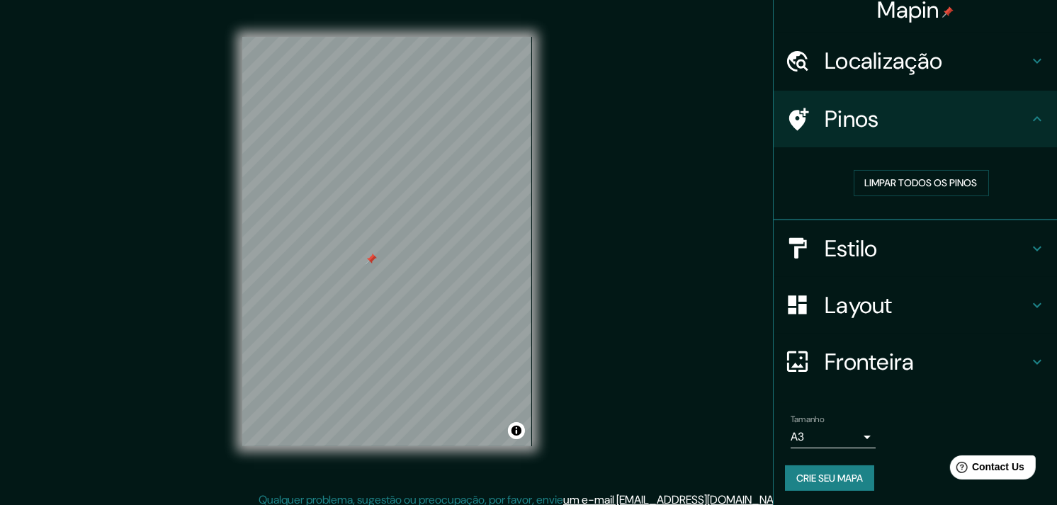
scroll to position [17, 0]
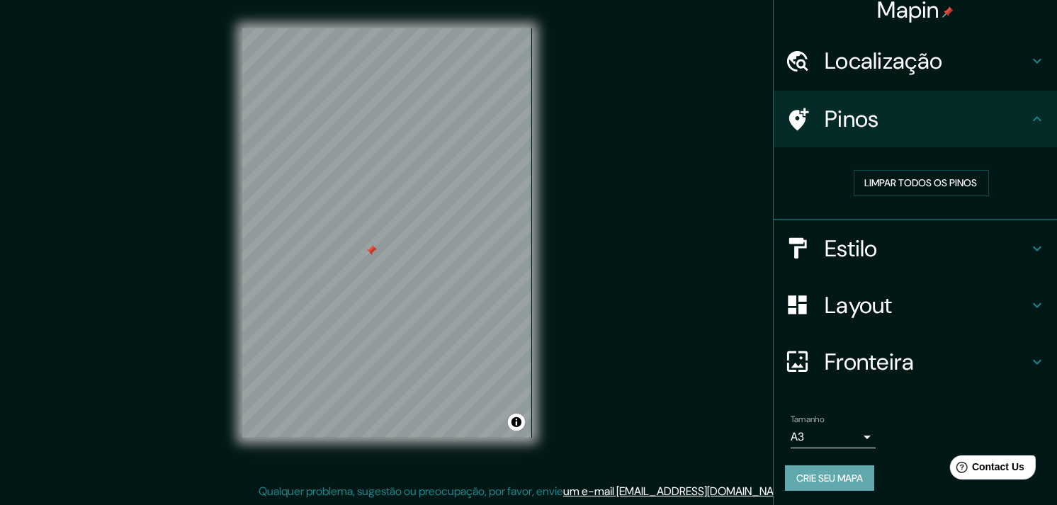
click at [797, 454] on font "Crie seu mapa" at bounding box center [830, 479] width 67 height 18
click at [639, 303] on div "Mapin Localização Chapecó, Santa Catarina, Brasil Chapecó Santa Catarina, Brasi…" at bounding box center [528, 244] width 1057 height 523
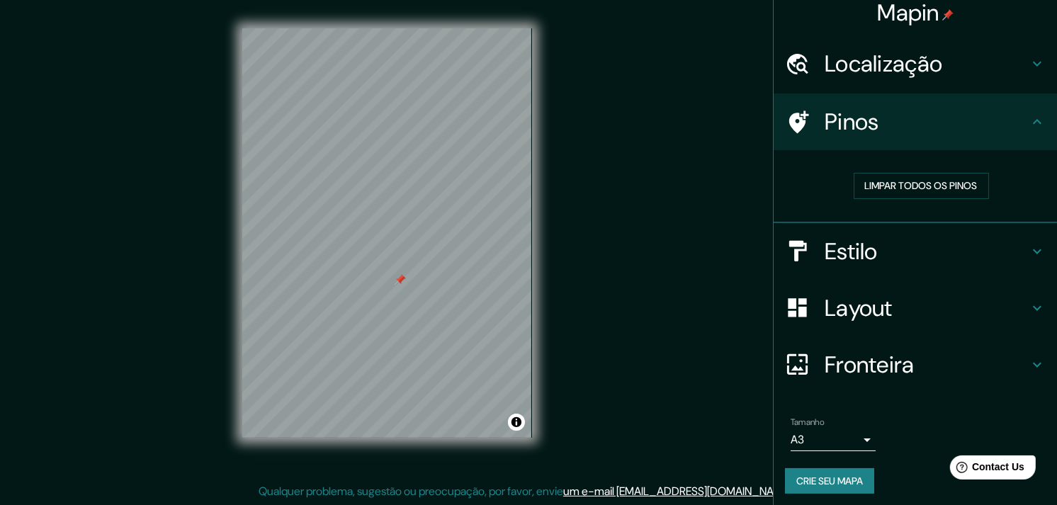
scroll to position [13, 0]
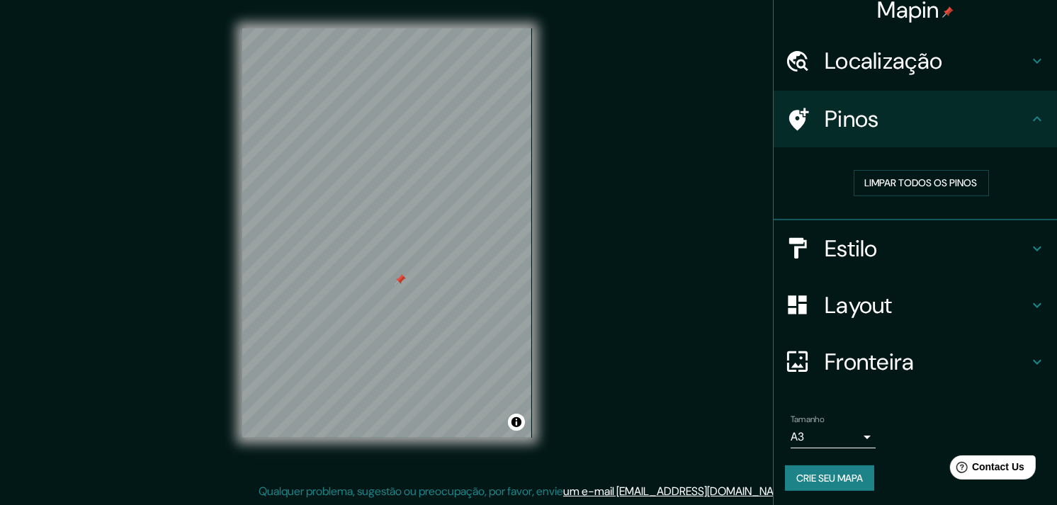
click at [841, 454] on font "Crie seu mapa" at bounding box center [830, 479] width 67 height 18
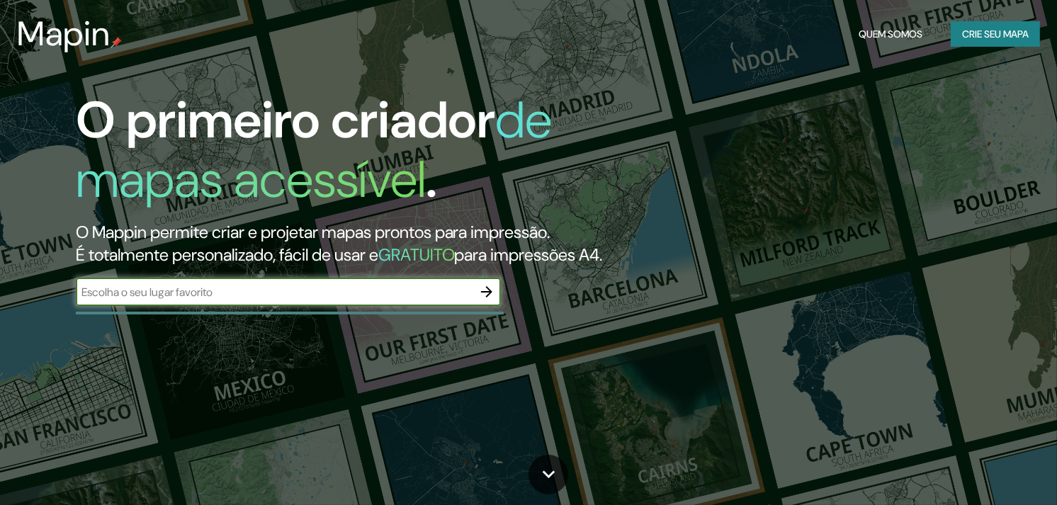
click at [971, 39] on font "Crie seu mapa" at bounding box center [995, 35] width 67 height 18
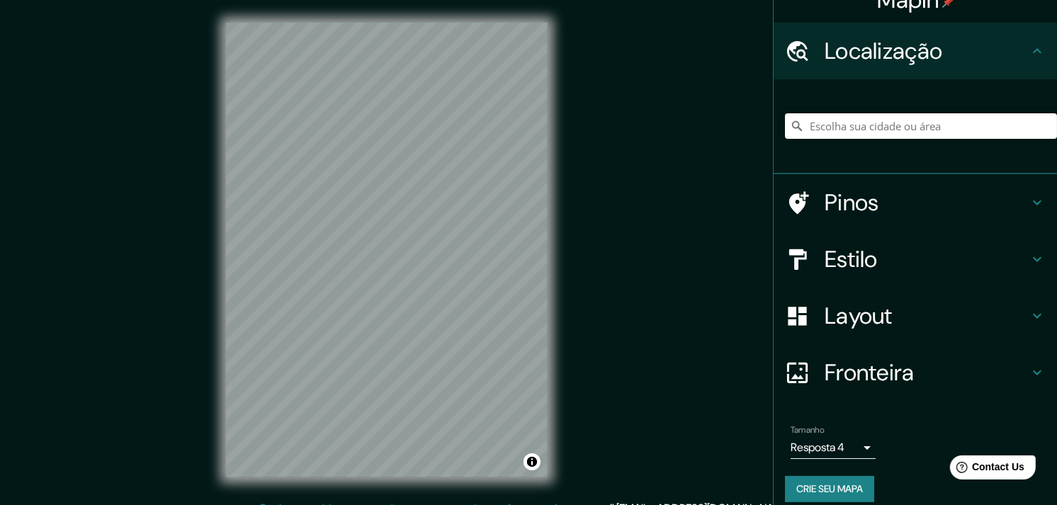
scroll to position [34, 0]
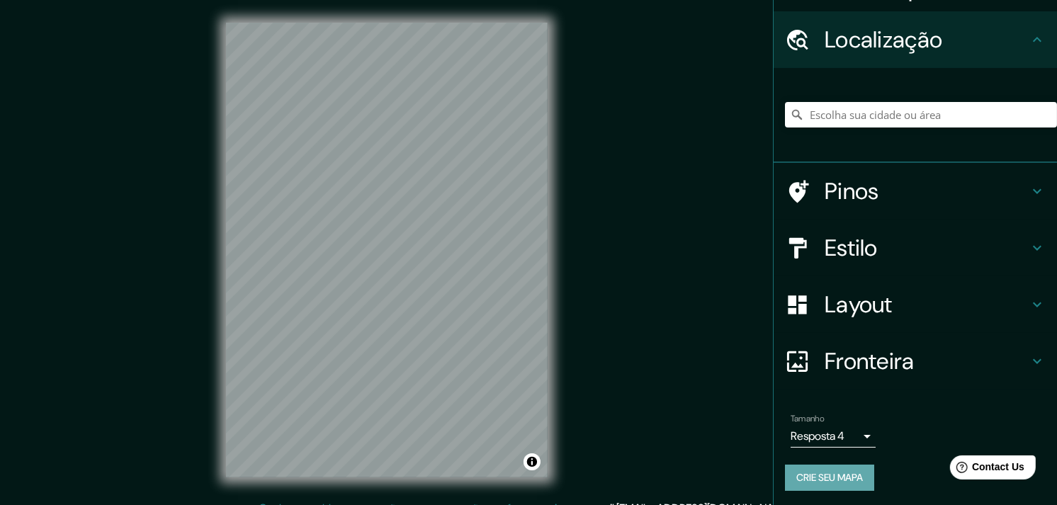
click at [823, 480] on font "Crie seu mapa" at bounding box center [830, 478] width 67 height 18
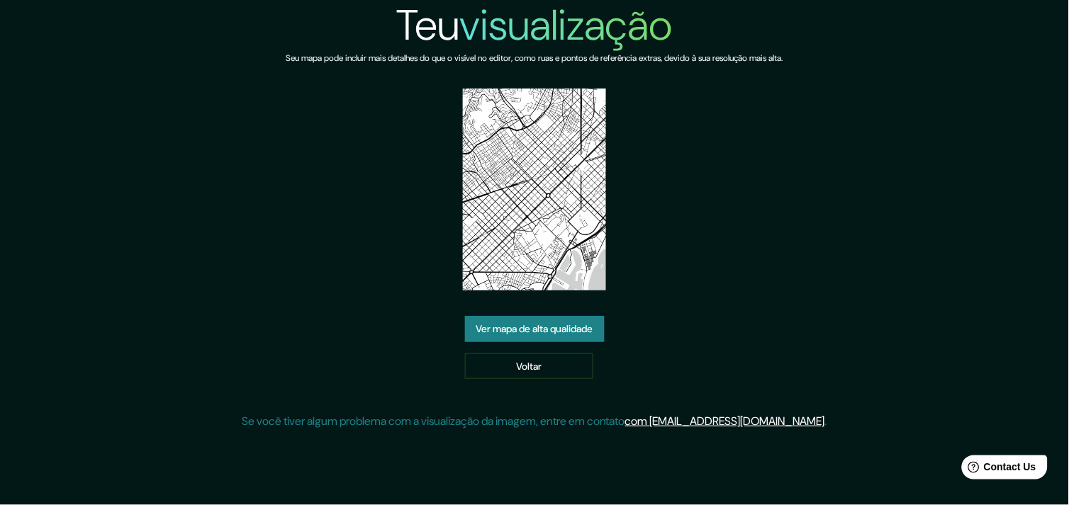
click at [574, 330] on link "Ver mapa de alta qualidade" at bounding box center [535, 329] width 140 height 26
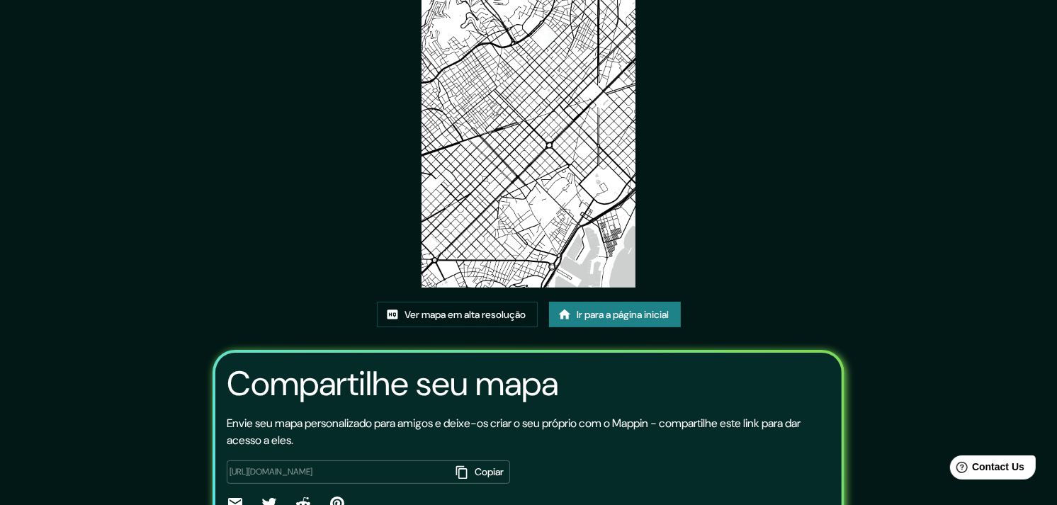
scroll to position [152, 0]
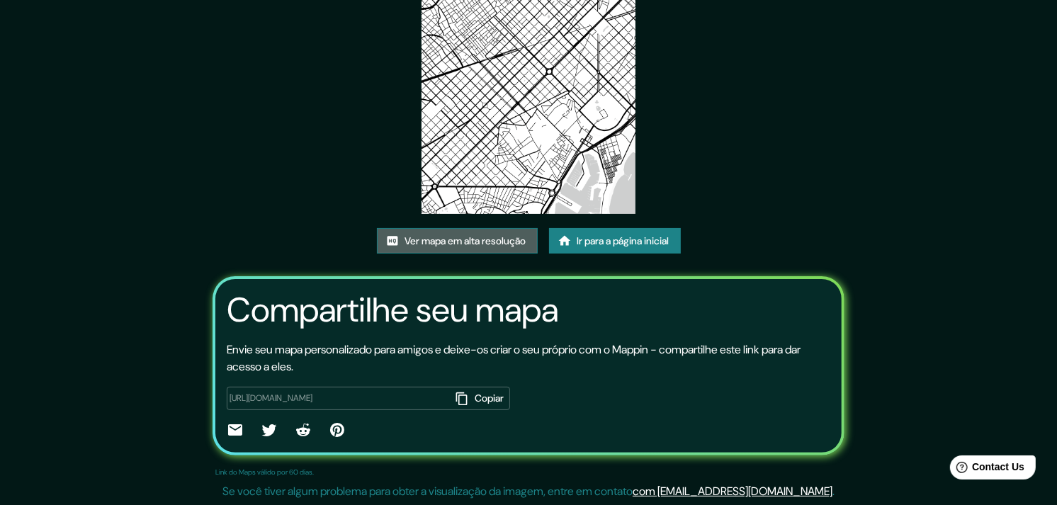
click at [506, 240] on font "Ver mapa em alta resolução" at bounding box center [465, 241] width 121 height 18
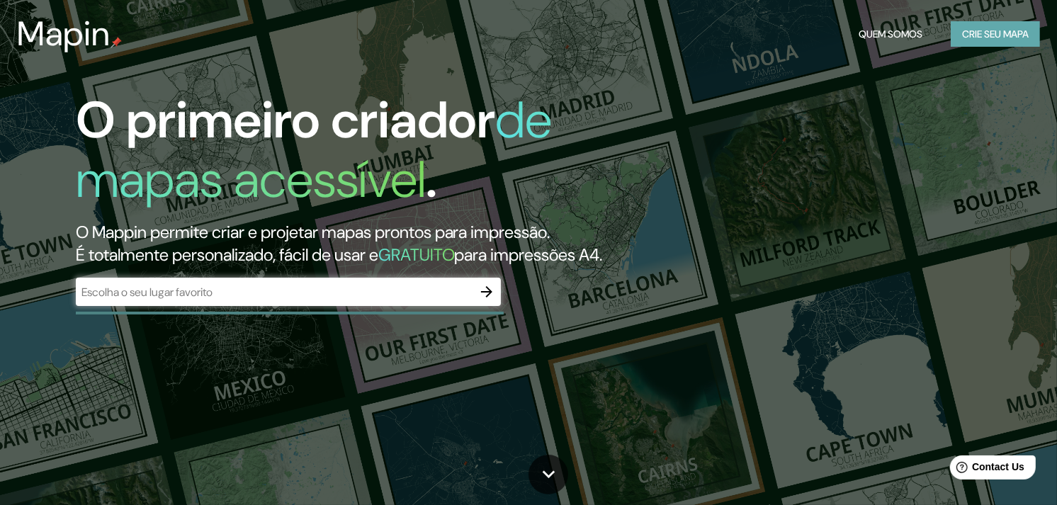
click at [984, 36] on font "Crie seu mapa" at bounding box center [995, 35] width 67 height 18
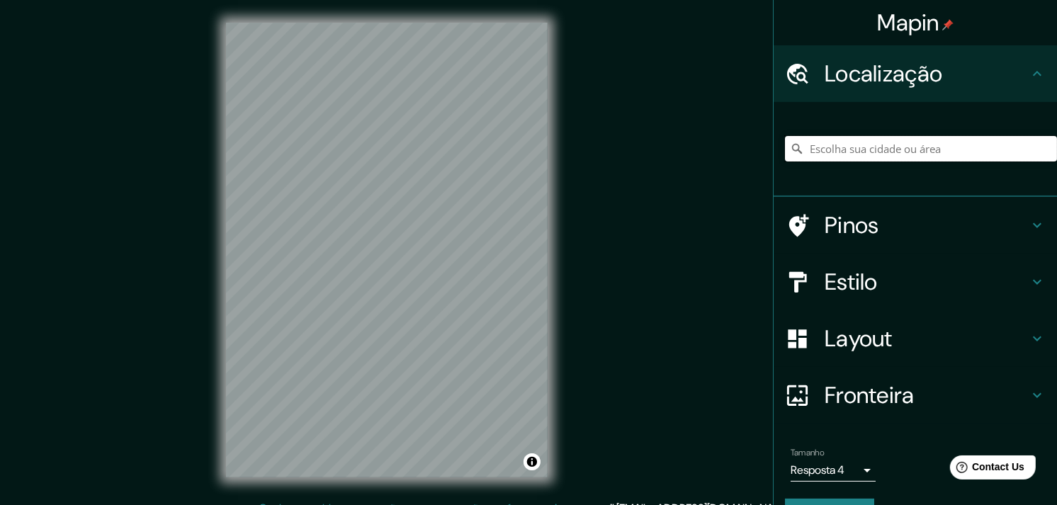
click at [881, 149] on input "Escolha sua cidade ou área" at bounding box center [921, 149] width 272 height 26
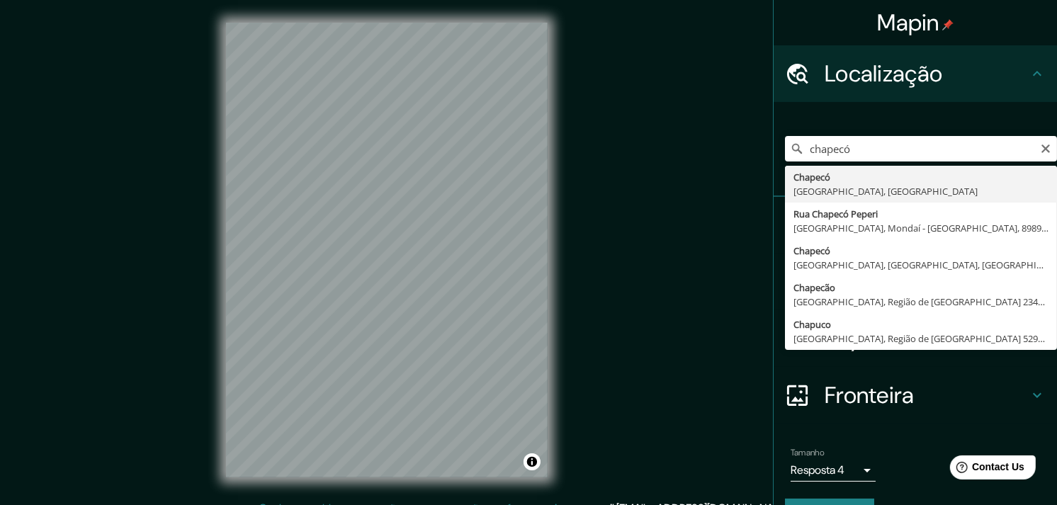
type input "Chapecó, Santa Catarina, Brasil"
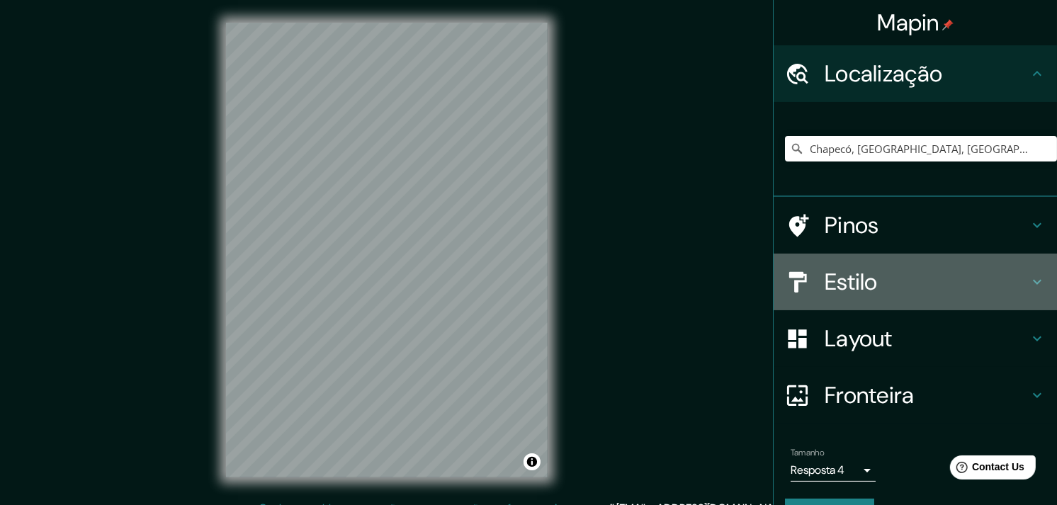
click at [1029, 276] on icon at bounding box center [1037, 282] width 17 height 17
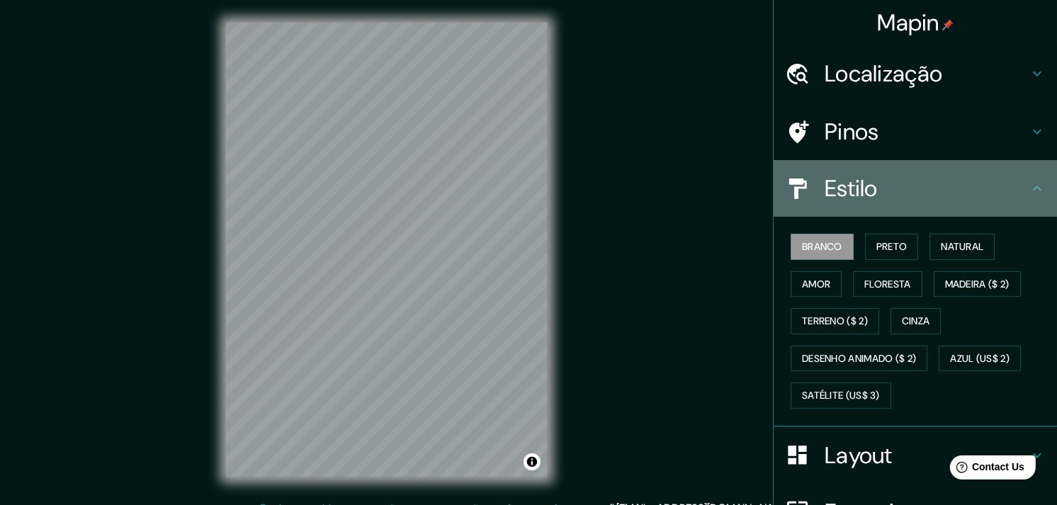
click at [1029, 186] on icon at bounding box center [1037, 188] width 17 height 17
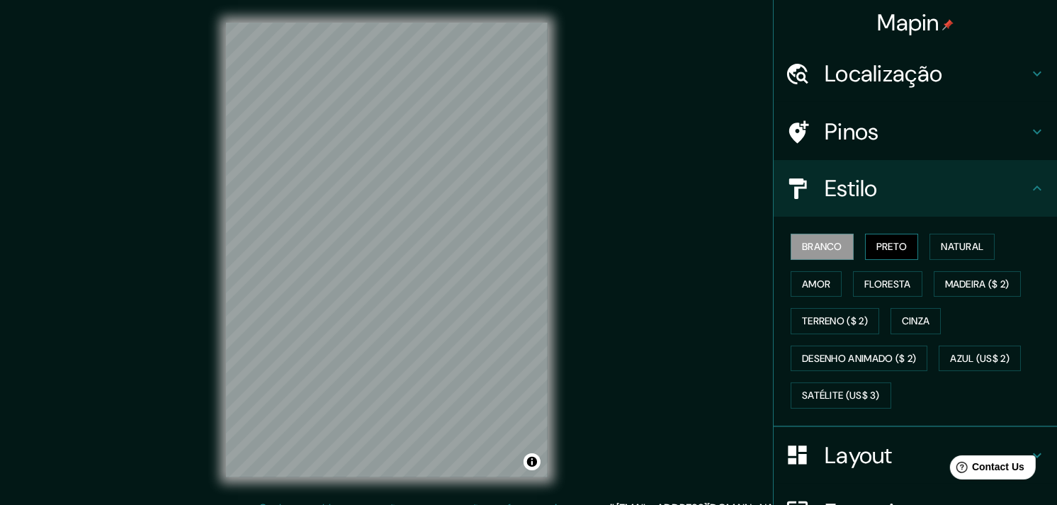
click at [889, 241] on font "Preto" at bounding box center [892, 247] width 31 height 18
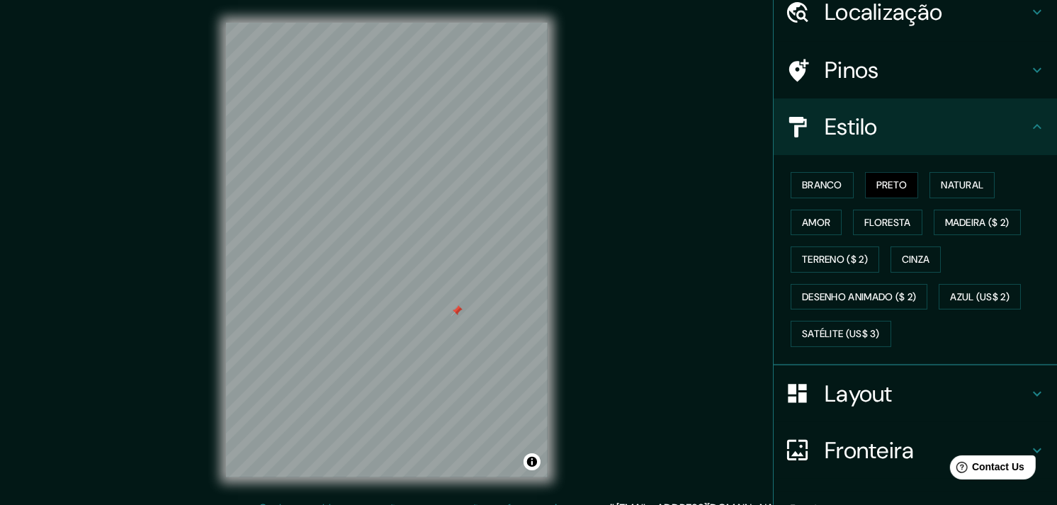
scroll to position [151, 0]
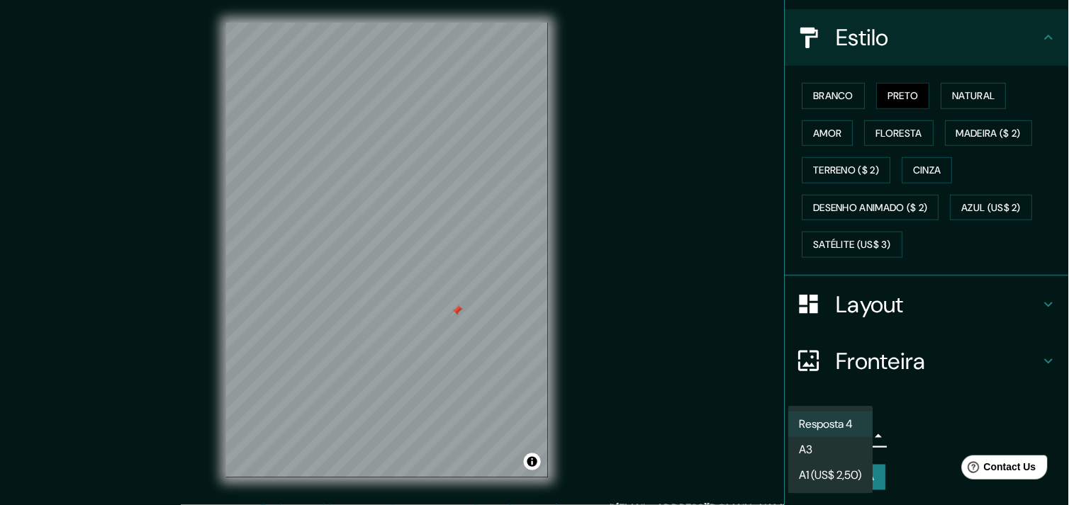
click at [850, 438] on body "Mapin Localização Chapecó, Santa Catarina, Brasil Pinos Estilo Branco Preto Nat…" at bounding box center [534, 252] width 1069 height 505
click at [842, 442] on li "A3" at bounding box center [830, 450] width 85 height 26
type input "a4"
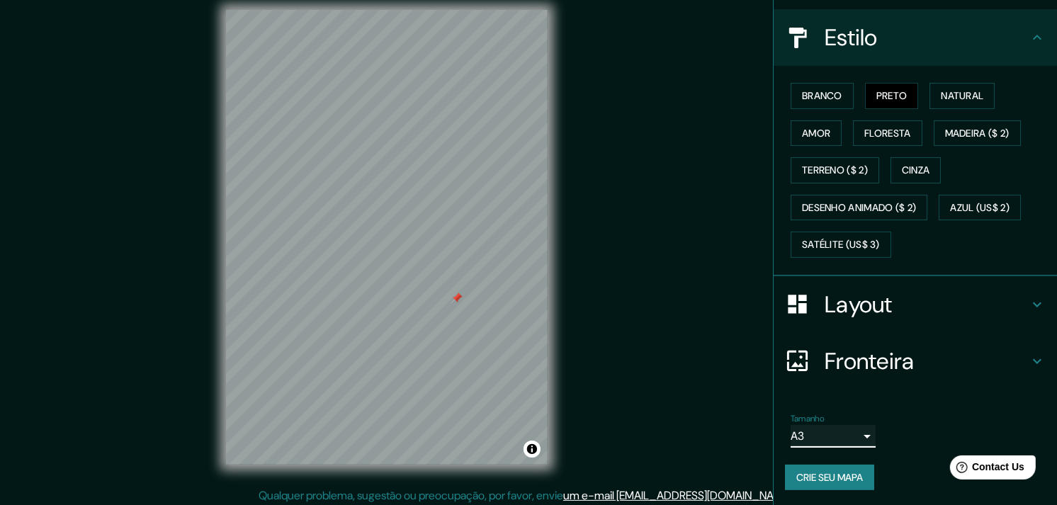
scroll to position [17, 0]
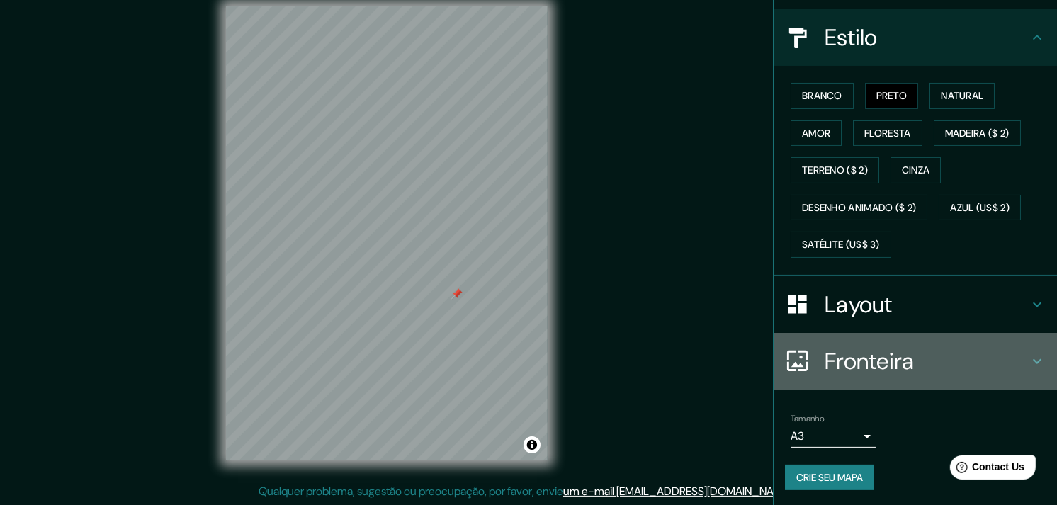
click at [909, 359] on h4 "Fronteira" at bounding box center [927, 361] width 204 height 28
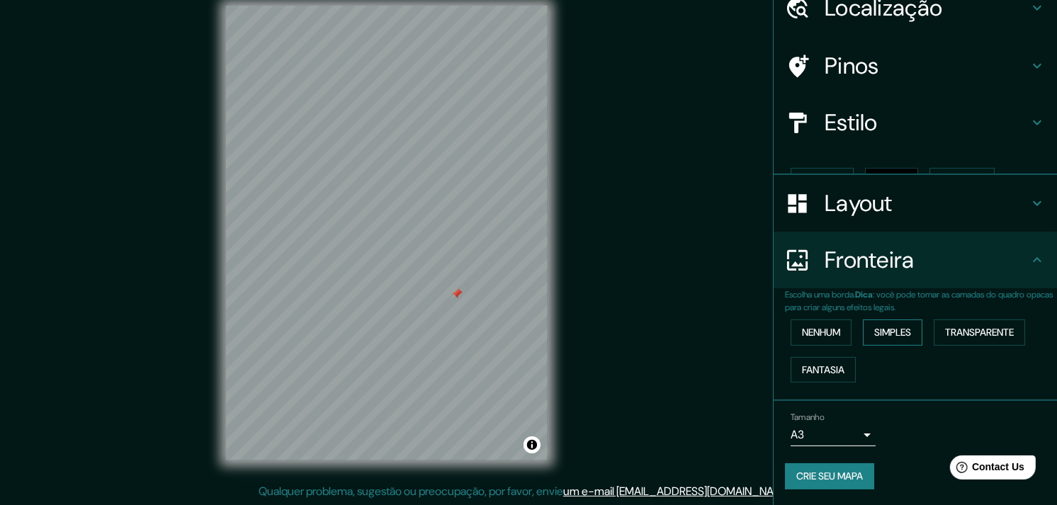
scroll to position [41, 0]
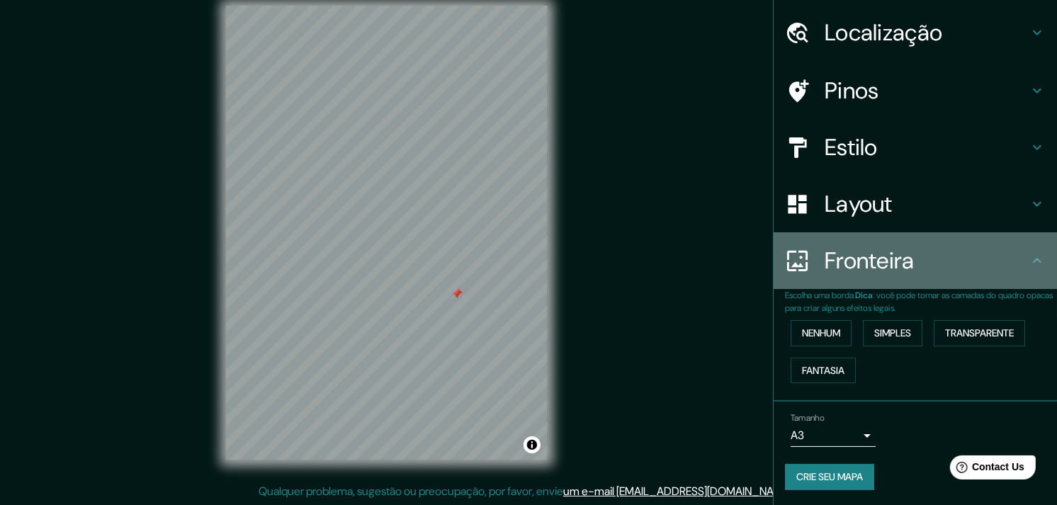
click at [945, 265] on h4 "Fronteira" at bounding box center [927, 261] width 204 height 28
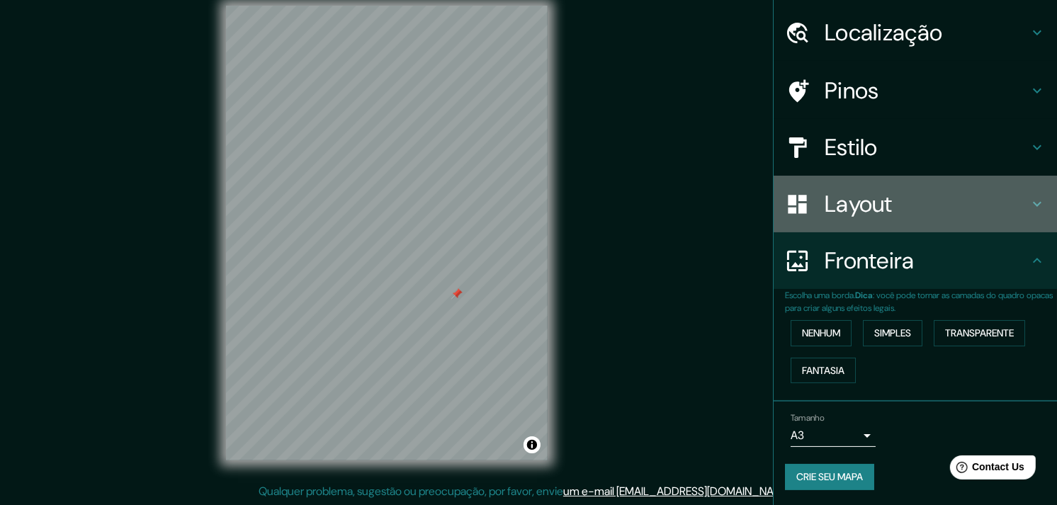
click at [950, 201] on h4 "Layout" at bounding box center [927, 204] width 204 height 28
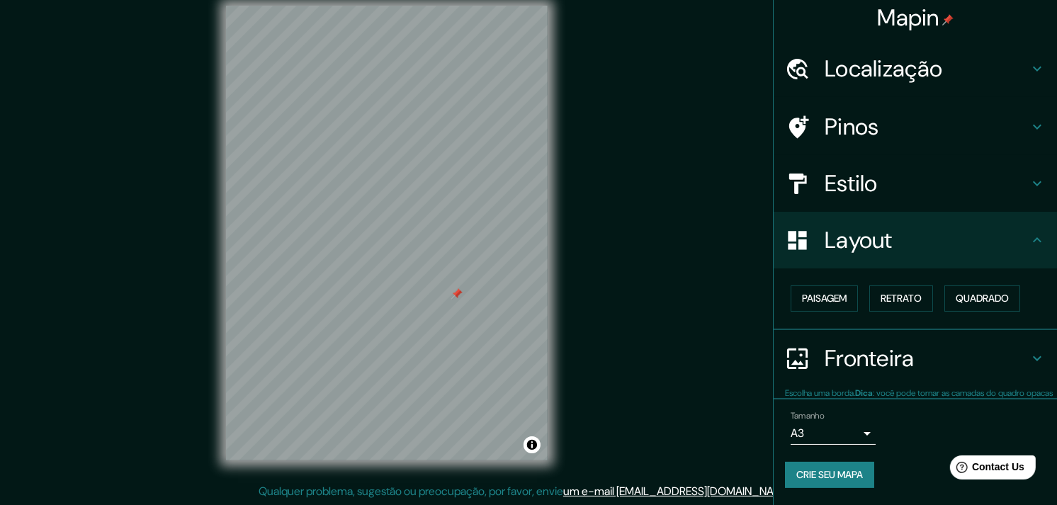
scroll to position [2, 0]
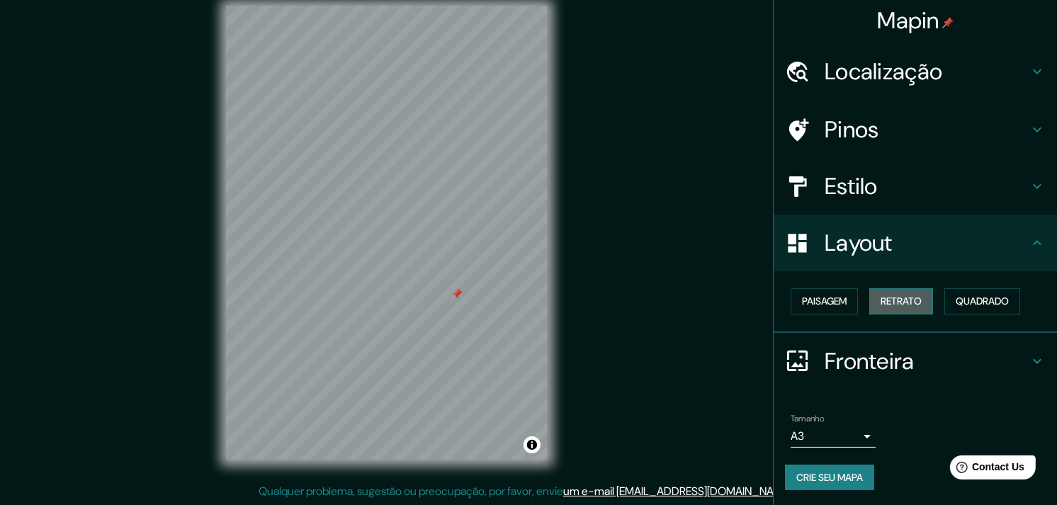
click at [904, 303] on font "Retrato" at bounding box center [901, 302] width 41 height 18
drag, startPoint x: 628, startPoint y: 330, endPoint x: 641, endPoint y: 330, distance: 13.5
click at [641, 330] on div "Mapin Localização Chapecó, Santa Catarina, Brasil Pinos Estilo Layout Paisagem …" at bounding box center [528, 244] width 1057 height 523
click at [646, 342] on div "Mapin Localização Chapecó, Santa Catarina, Brasil Pinos Estilo Layout Paisagem …" at bounding box center [528, 244] width 1057 height 523
click at [810, 473] on font "Crie seu mapa" at bounding box center [830, 478] width 67 height 18
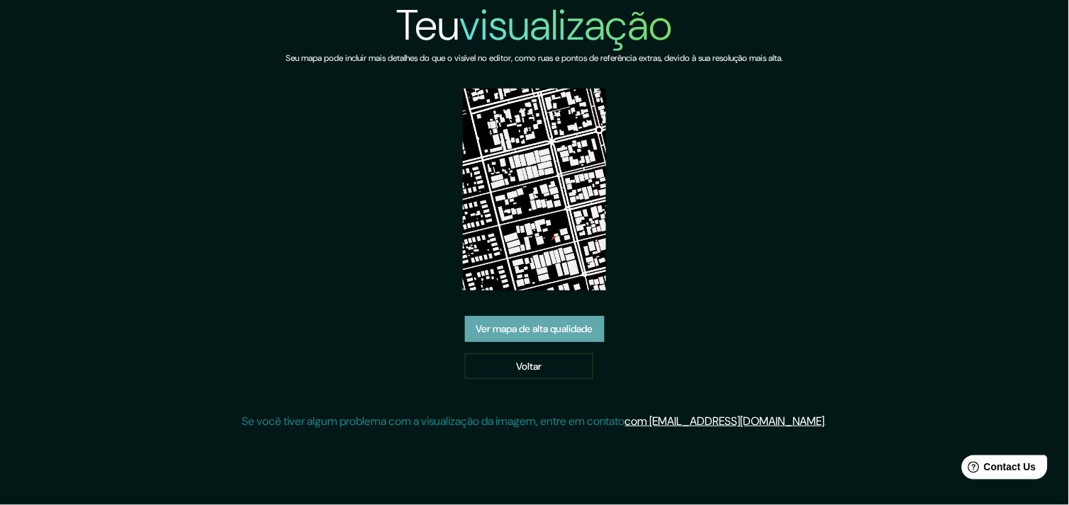
click at [575, 330] on link "Ver mapa de alta qualidade" at bounding box center [535, 329] width 140 height 26
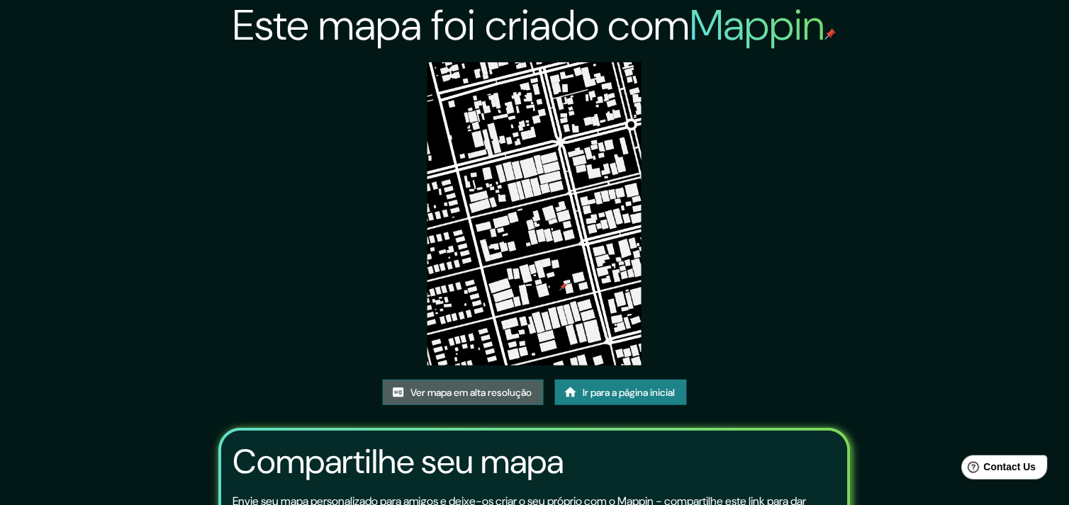
click at [516, 384] on font "Ver mapa em alta resolução" at bounding box center [471, 393] width 121 height 18
